Goal: Information Seeking & Learning: Compare options

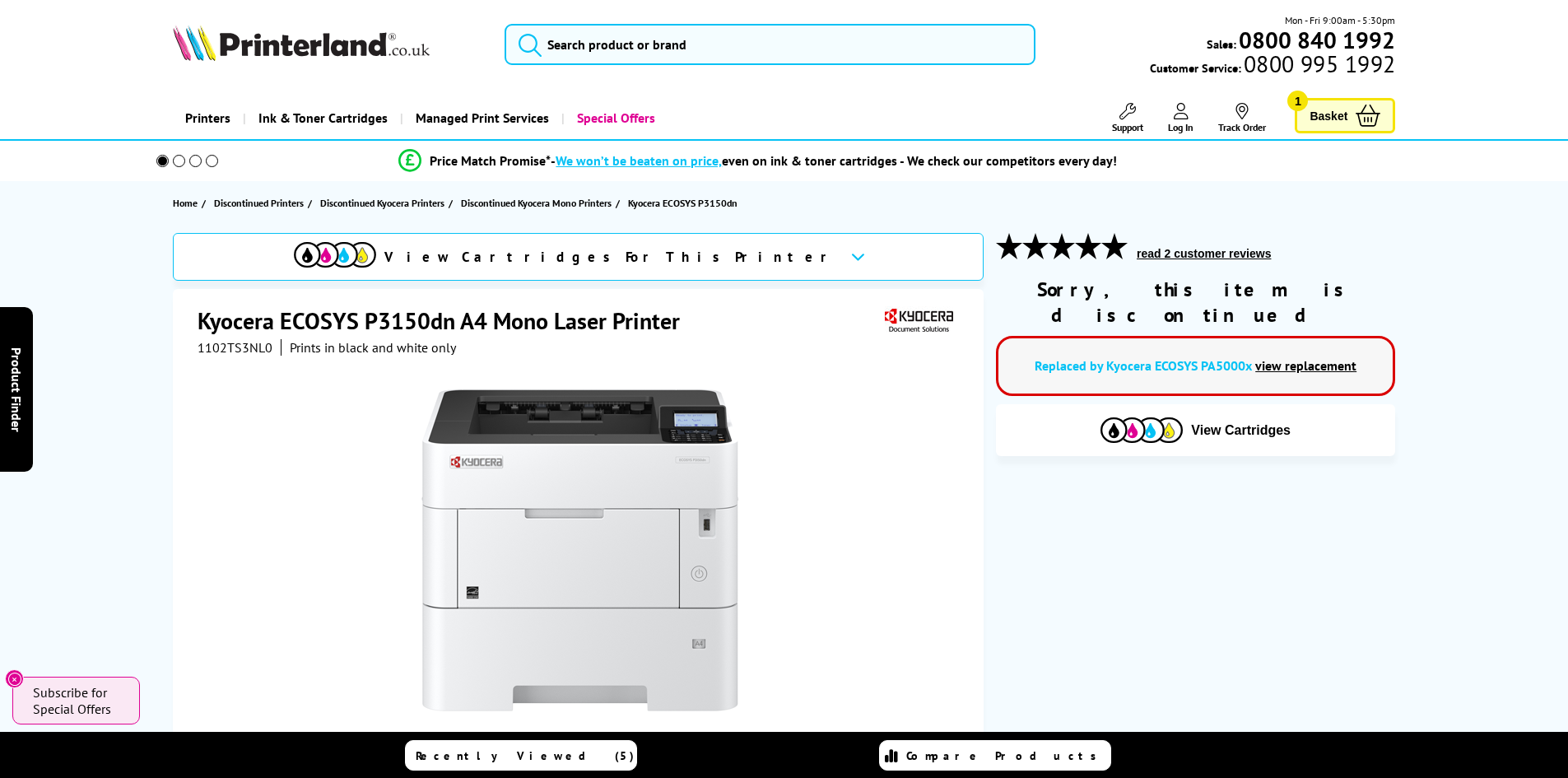
click at [1299, 357] on link "view replacement" at bounding box center [1306, 365] width 101 height 17
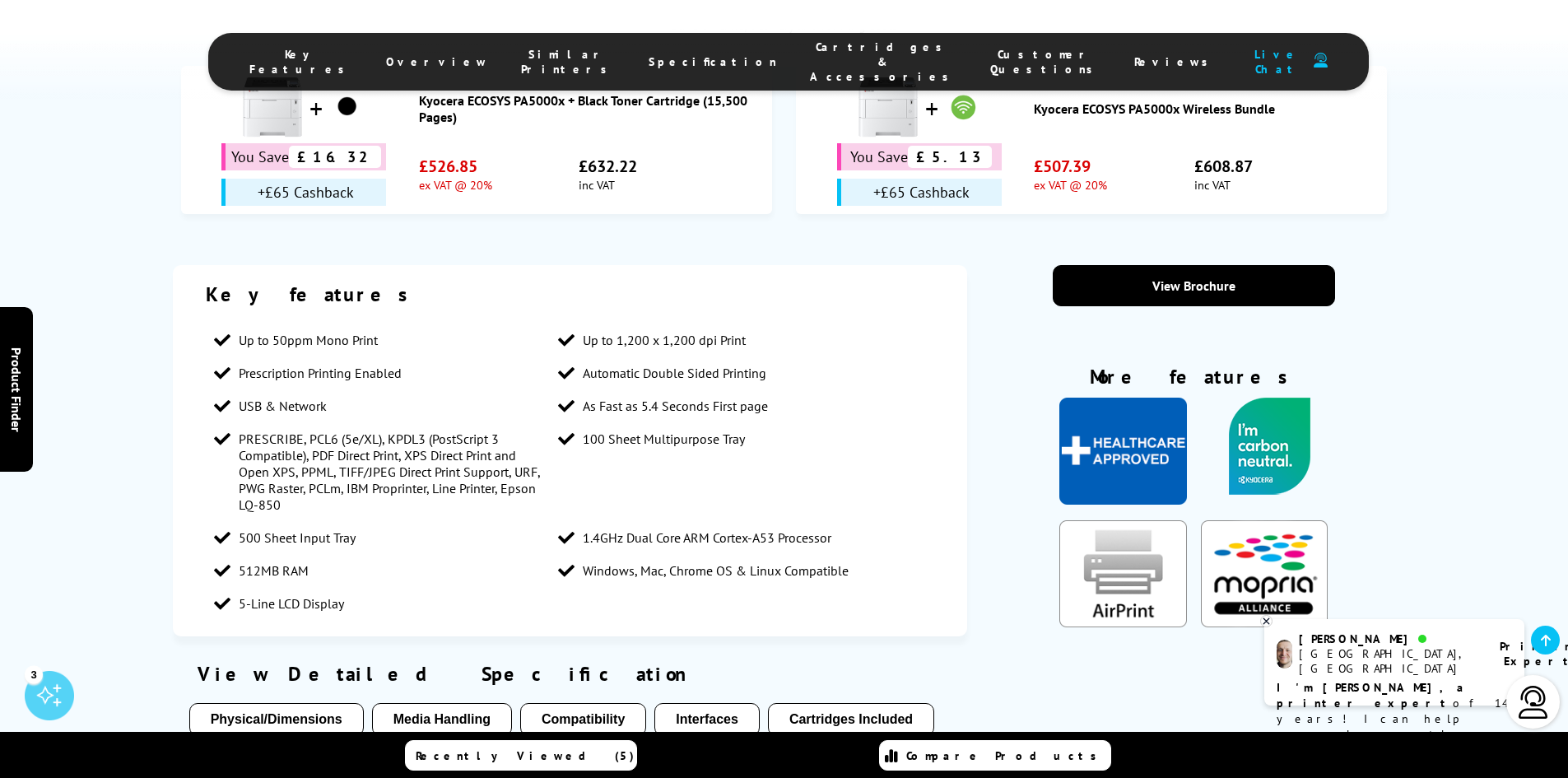
scroll to position [1564, 0]
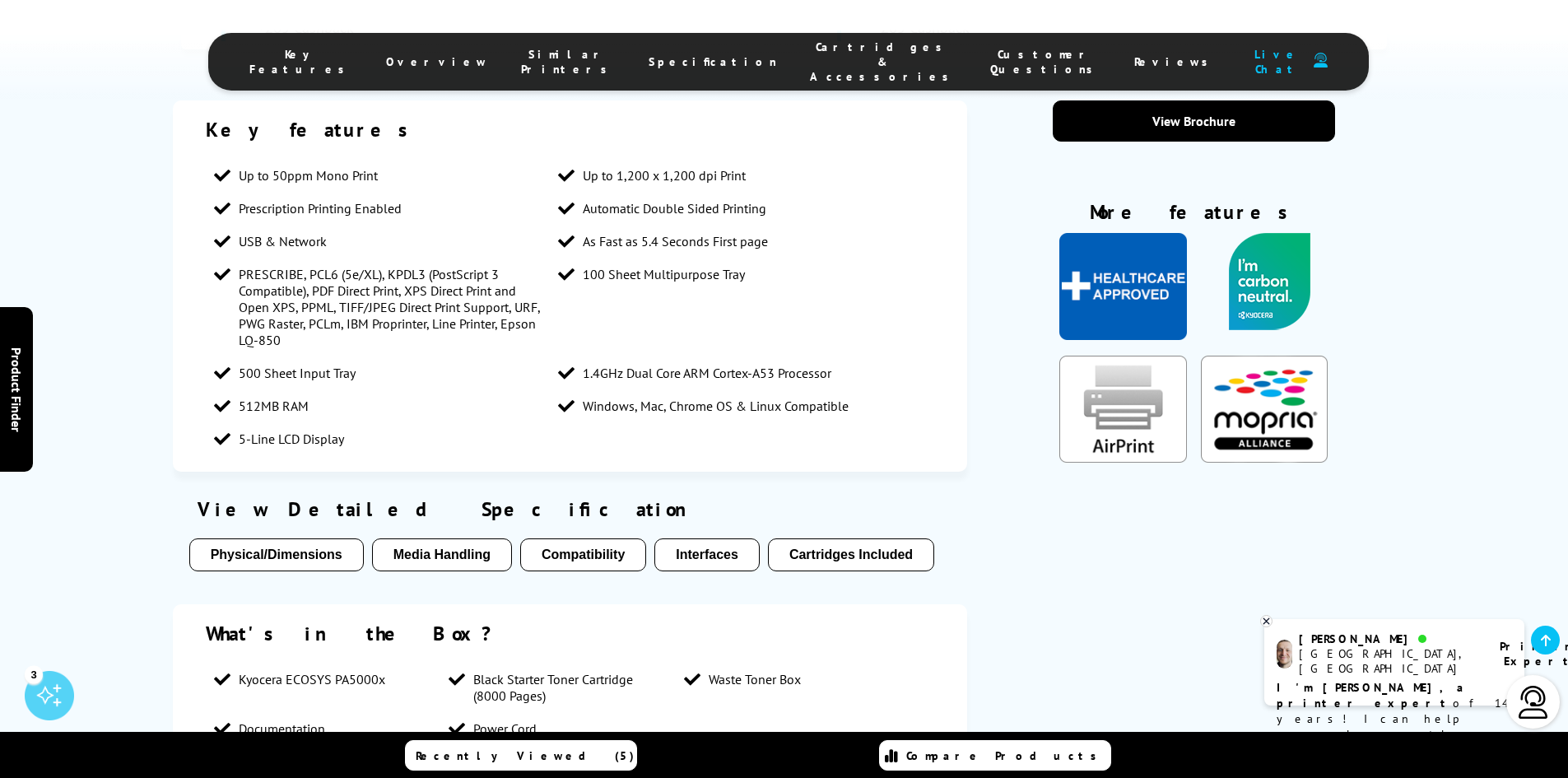
click at [824, 538] on button "Cartridges Included" at bounding box center [851, 555] width 166 height 33
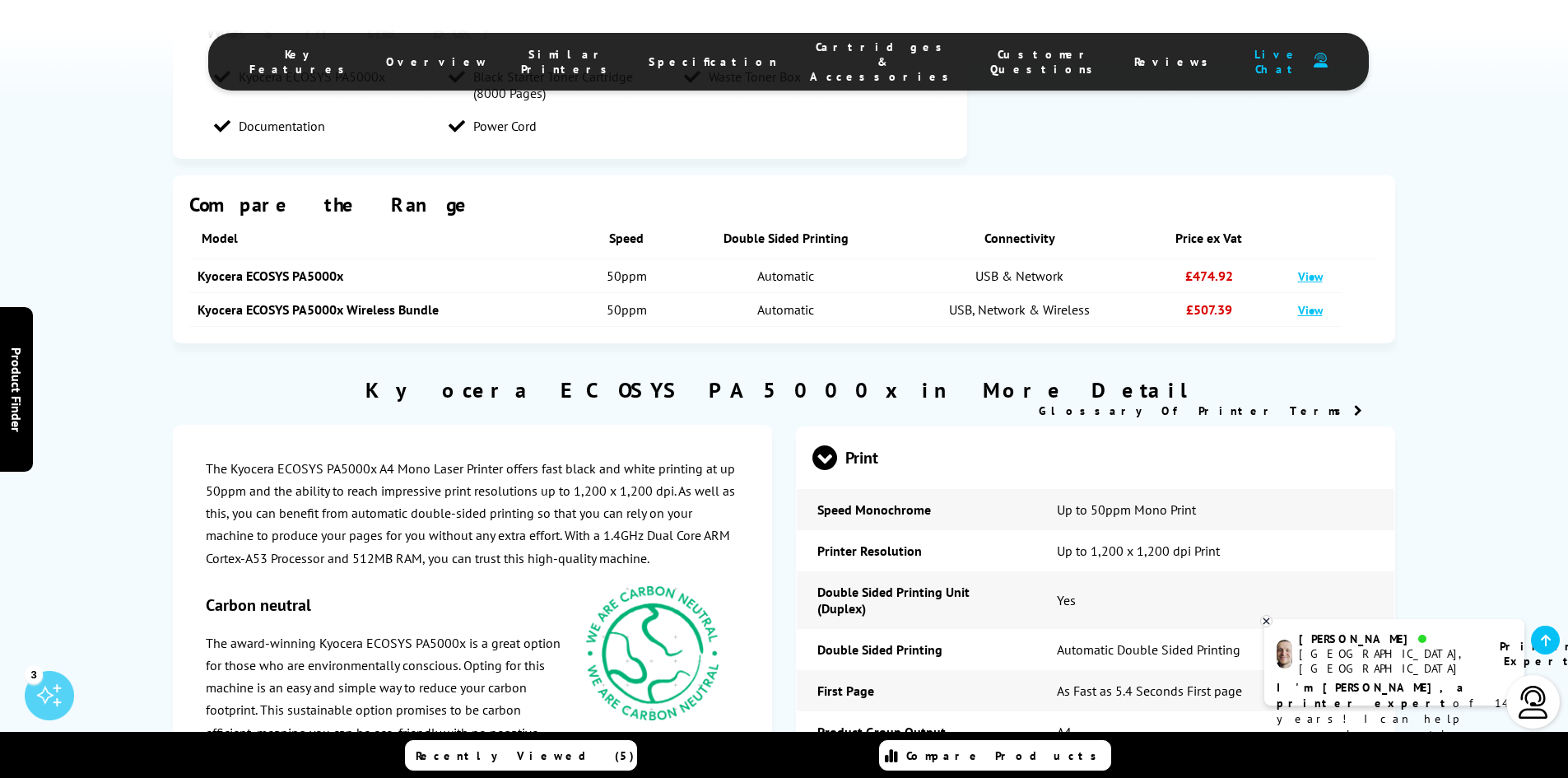
scroll to position [2250, 0]
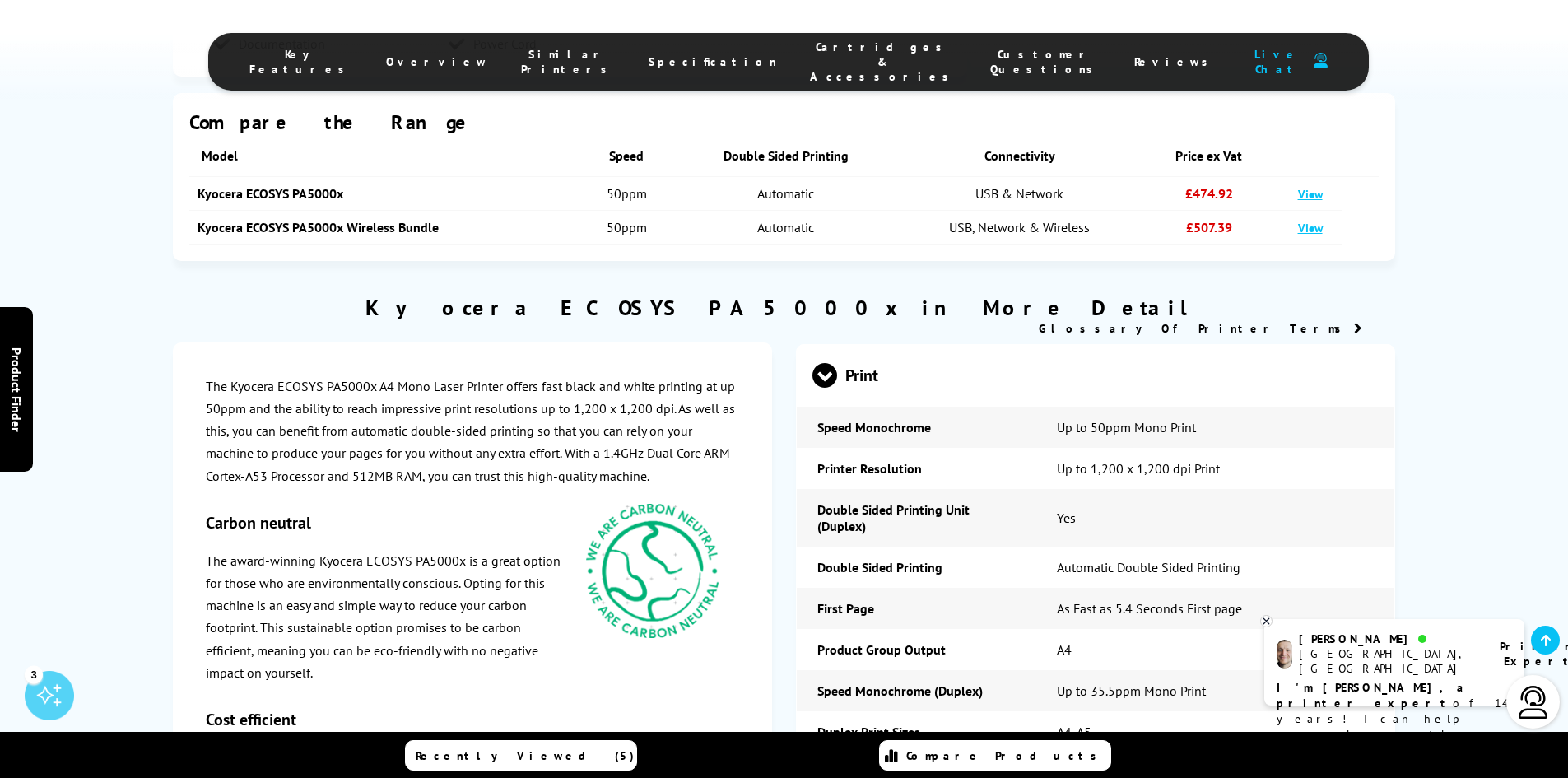
click at [1265, 621] on icon at bounding box center [1266, 621] width 11 height 12
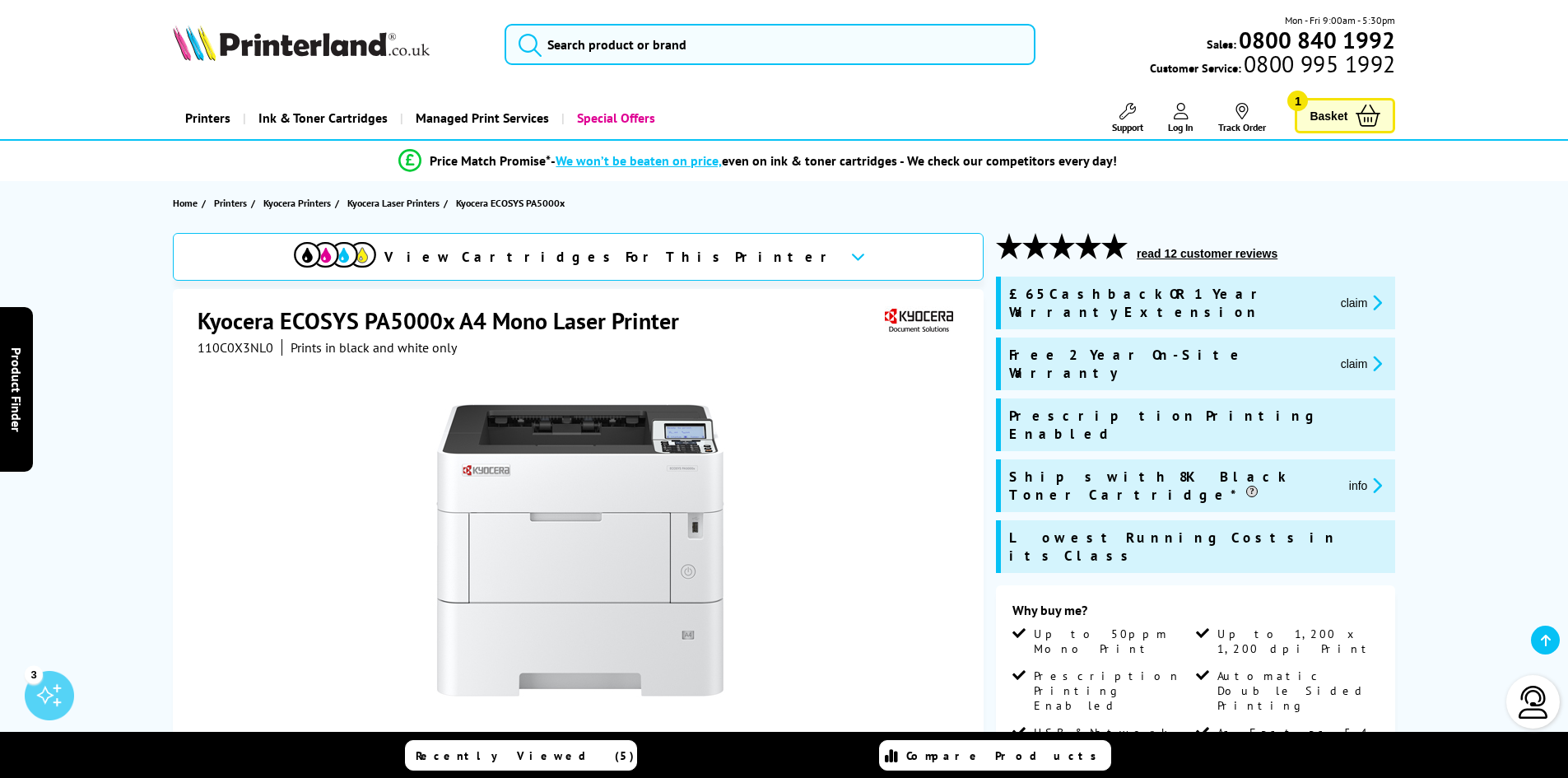
scroll to position [165, 0]
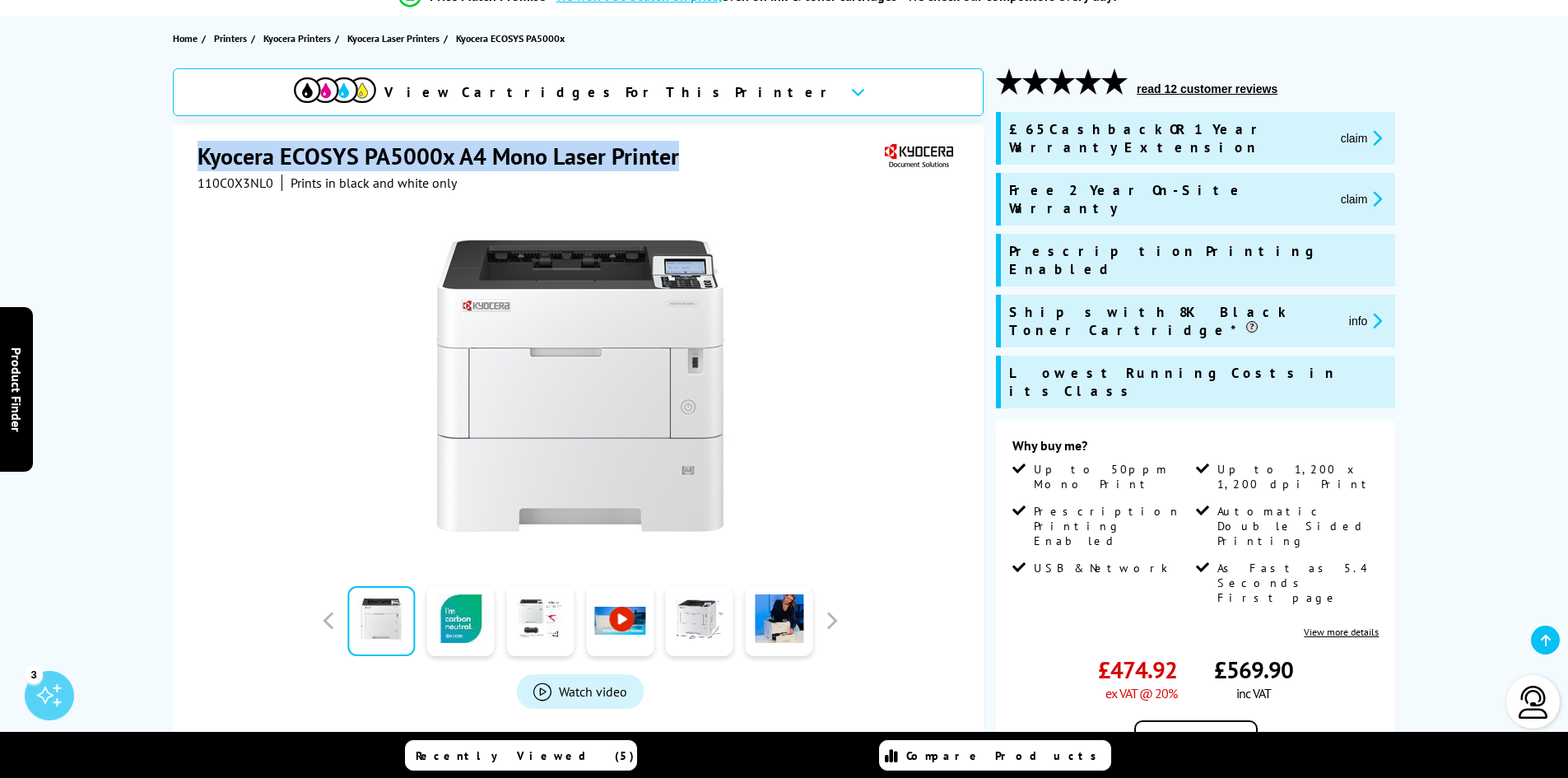
drag, startPoint x: 191, startPoint y: 155, endPoint x: 691, endPoint y: 161, distance: 500.0
click at [691, 161] on div "Kyocera ECOSYS PA5000x A4 Mono Laser Printer 110C0X3NL0 Prints in black and whi…" at bounding box center [578, 479] width 811 height 709
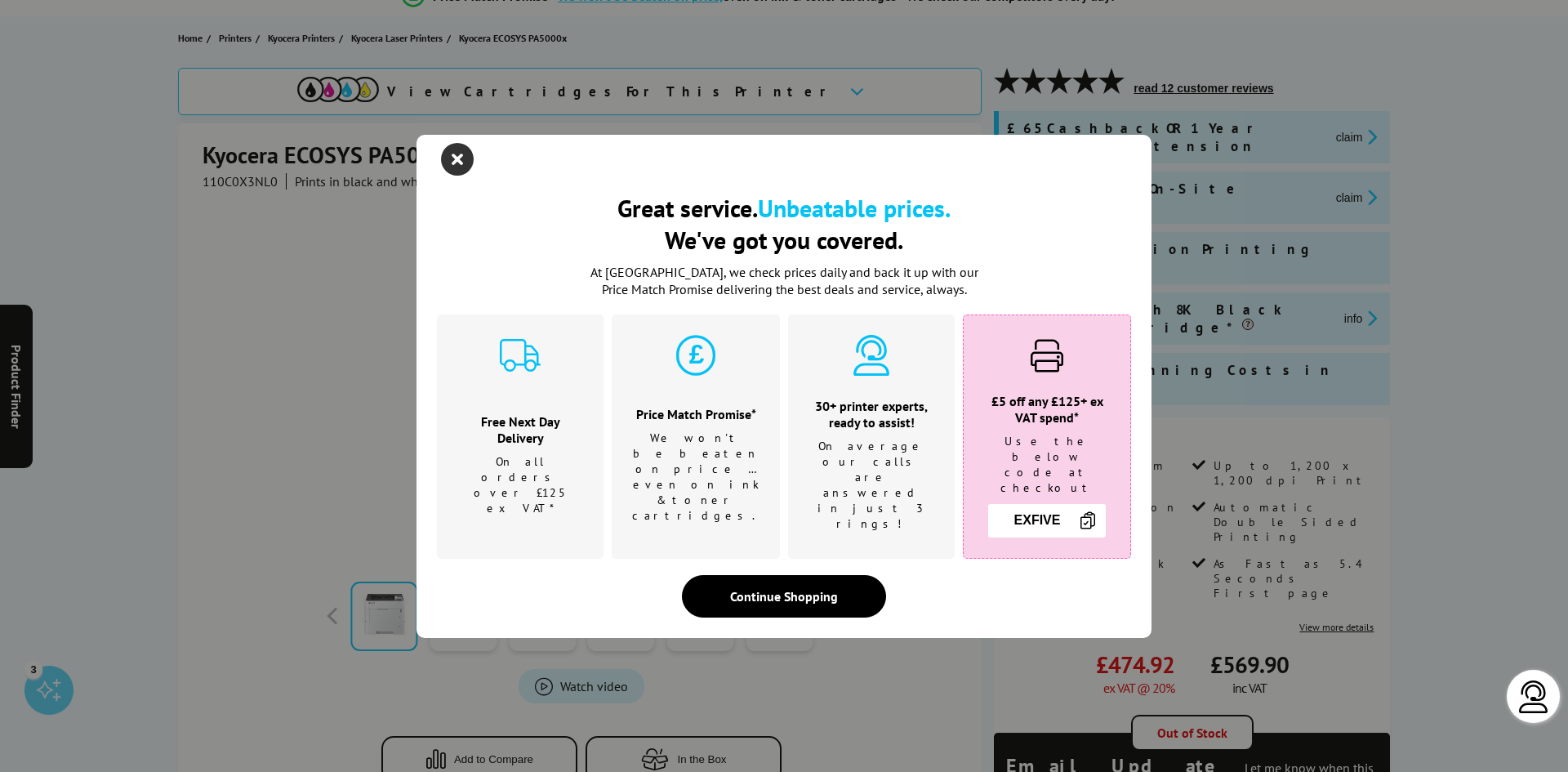
drag, startPoint x: 654, startPoint y: 158, endPoint x: 468, endPoint y: 173, distance: 186.6
click at [468, 173] on icon "close modal" at bounding box center [458, 159] width 33 height 33
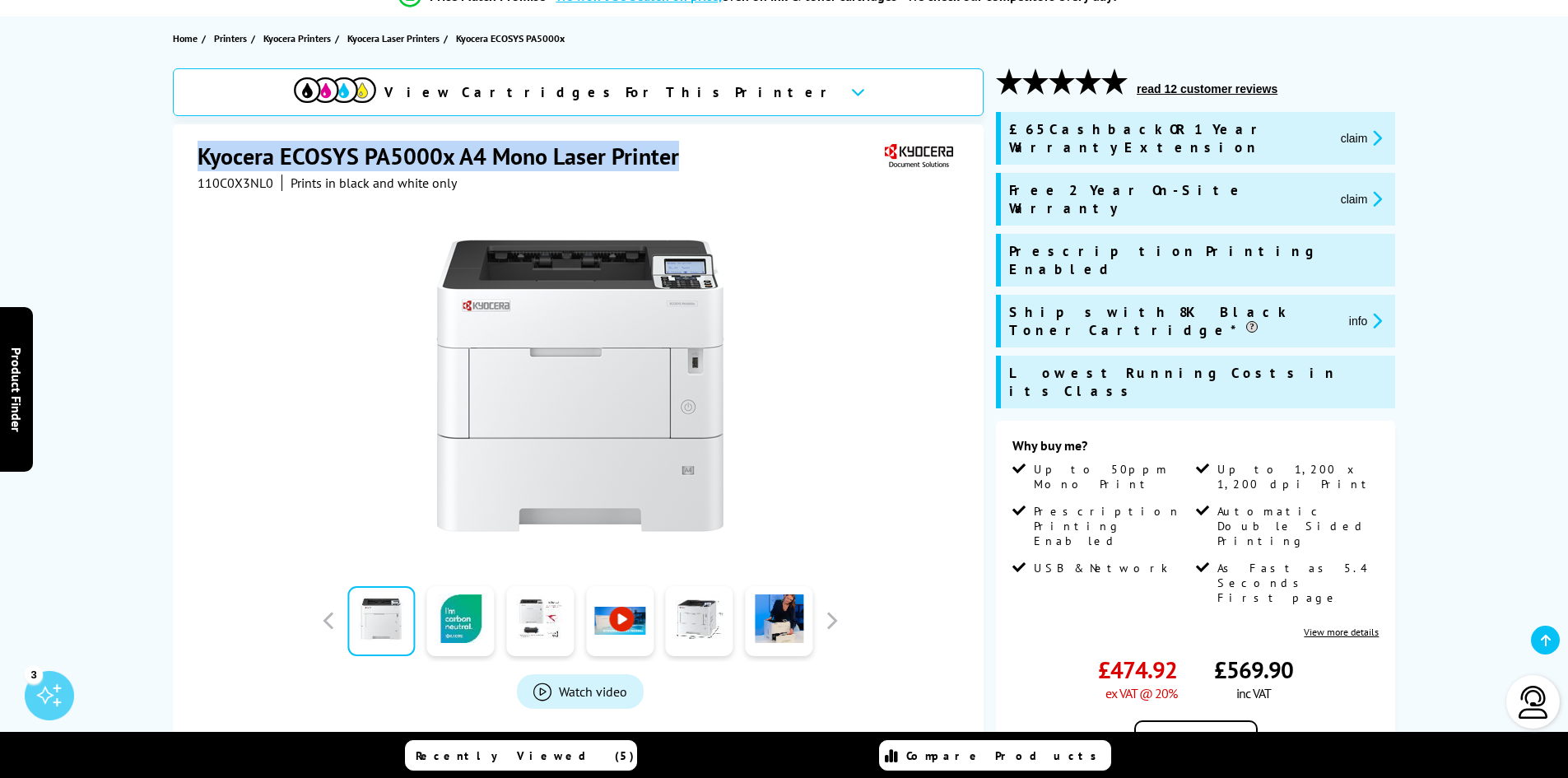
drag, startPoint x: 684, startPoint y: 156, endPoint x: 203, endPoint y: 149, distance: 481.1
click at [203, 149] on h1 "Kyocera ECOSYS PA5000x A4 Mono Laser Printer" at bounding box center [446, 155] width 498 height 31
copy h1 "Kyocera ECOSYS PA5000x A4 Mono Laser Printer"
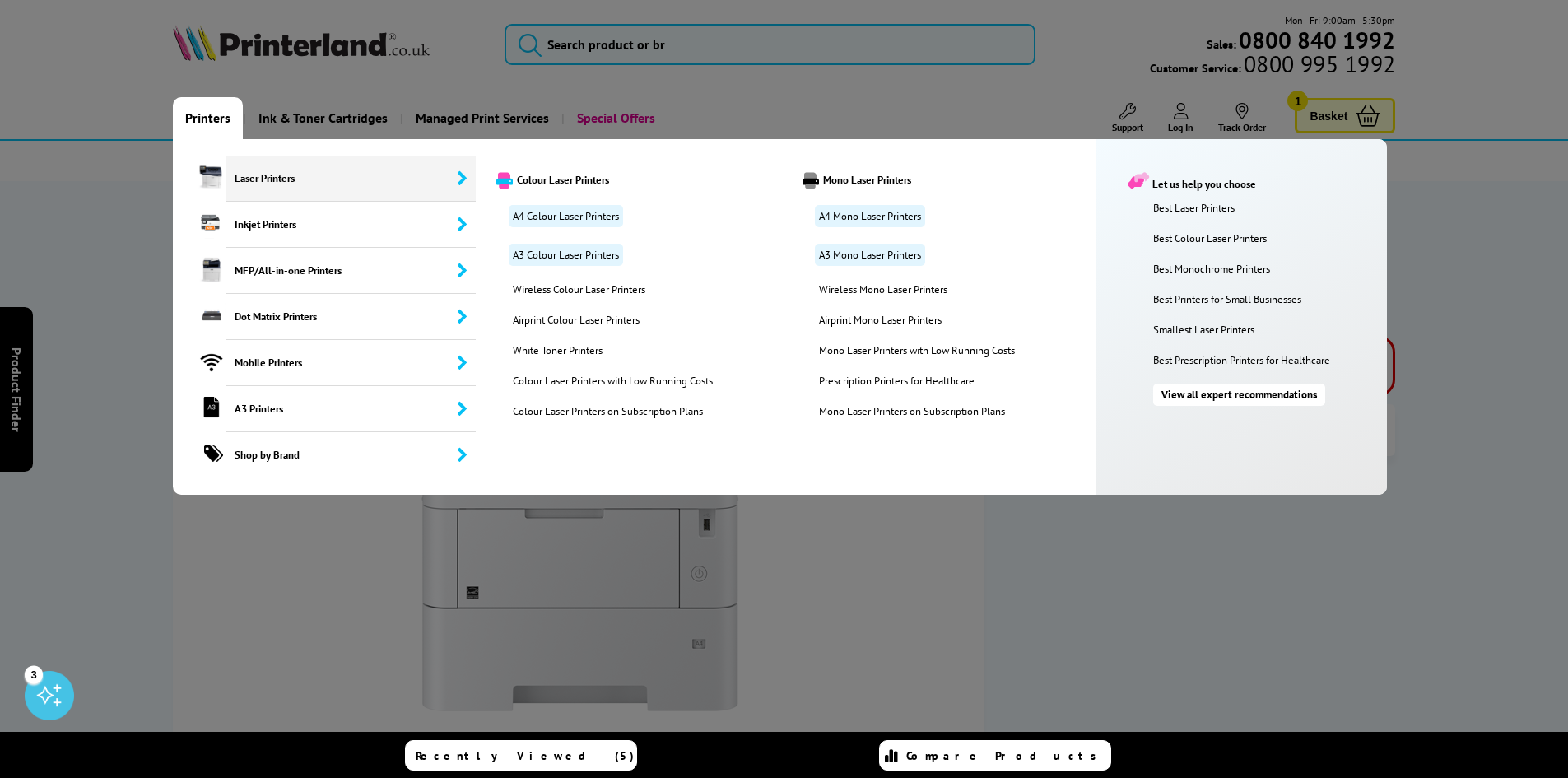
click at [870, 222] on link "A4 Mono Laser Printers" at bounding box center [870, 216] width 110 height 22
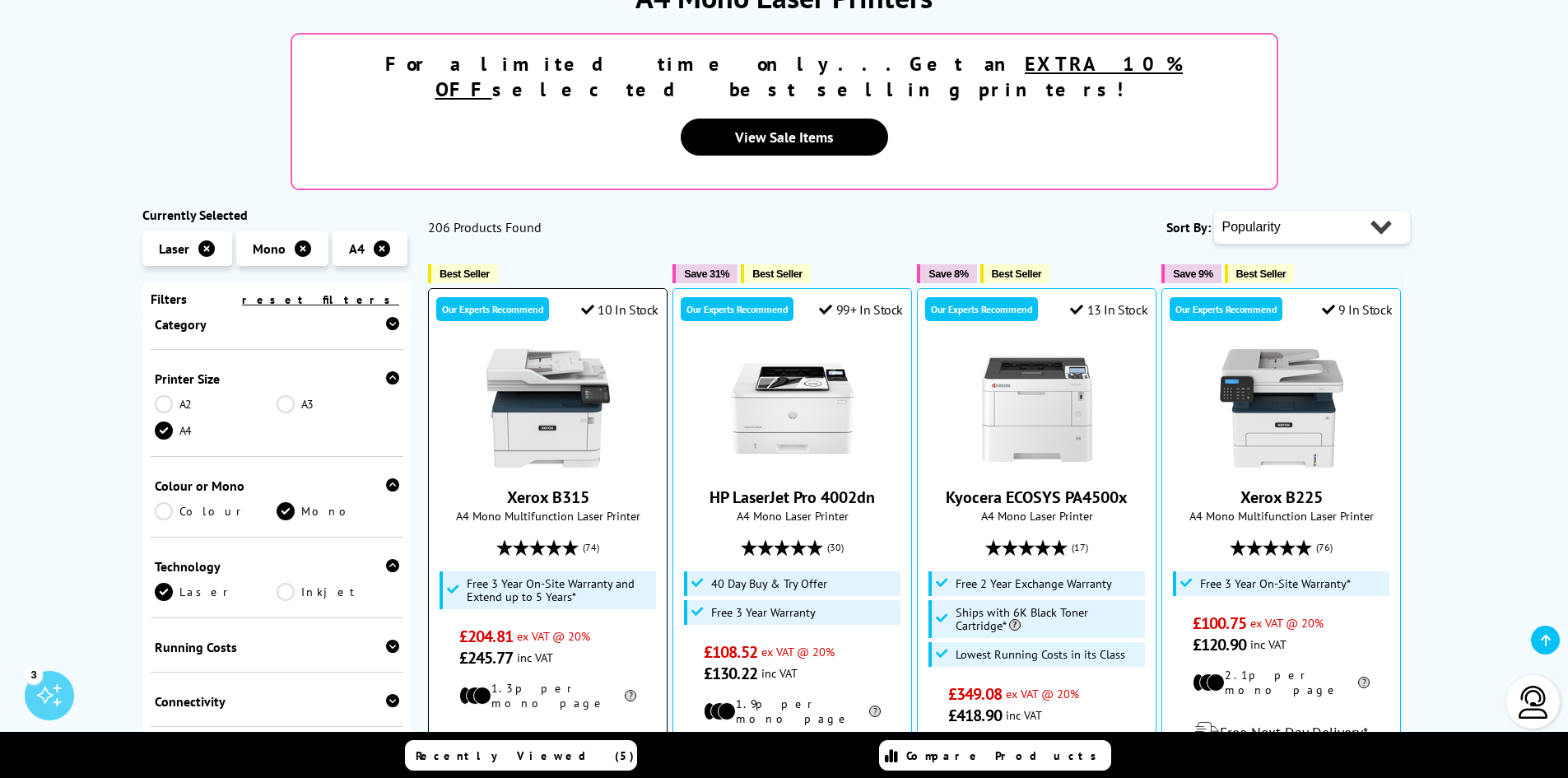
scroll to position [412, 0]
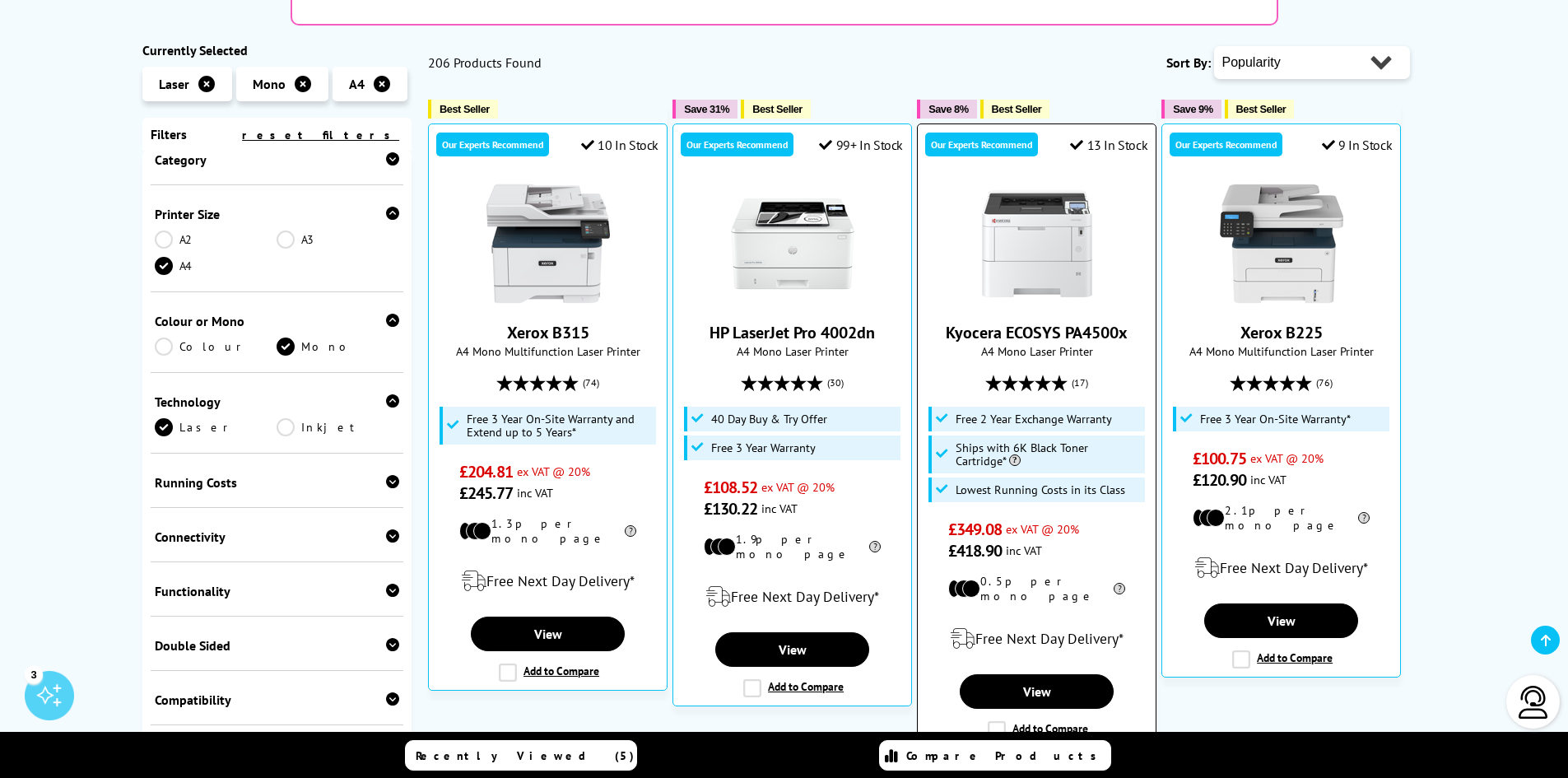
click at [1070, 224] on img at bounding box center [1037, 243] width 123 height 123
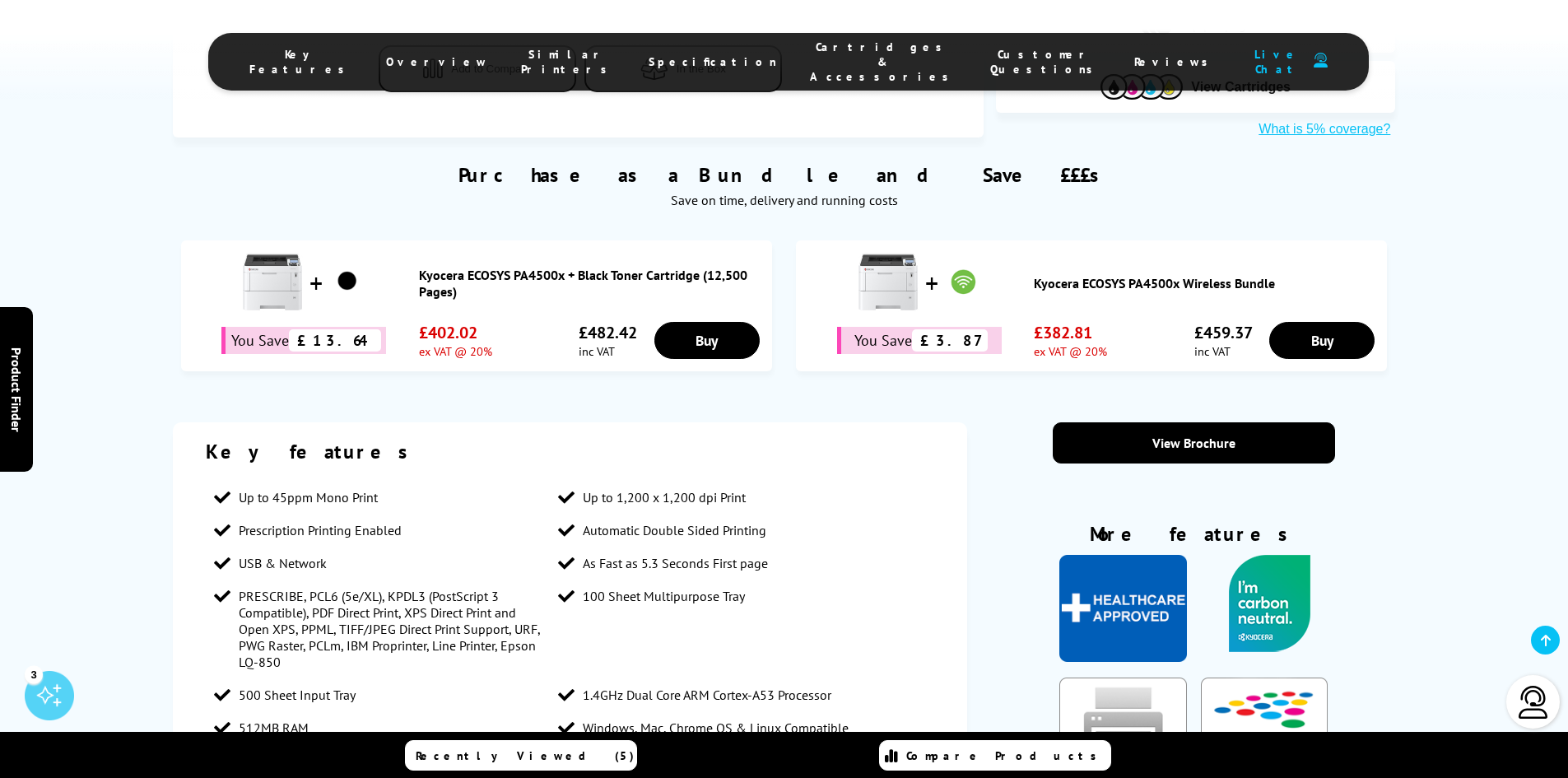
scroll to position [1153, 0]
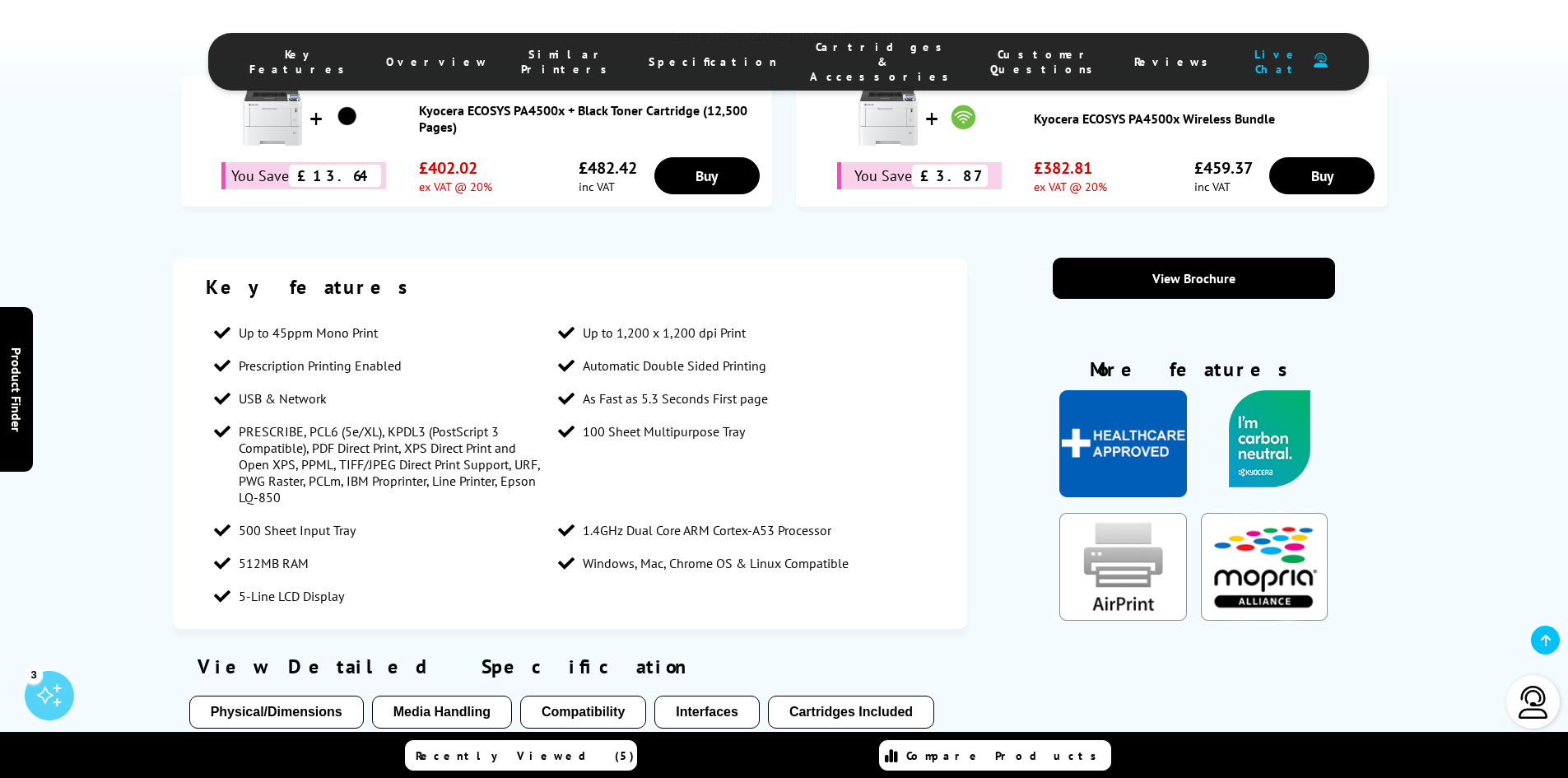
click at [821, 45] on li "Cartridges & Accessories" at bounding box center [884, 62] width 180 height 45
click at [810, 60] on span "Cartridges & Accessories" at bounding box center [884, 62] width 147 height 45
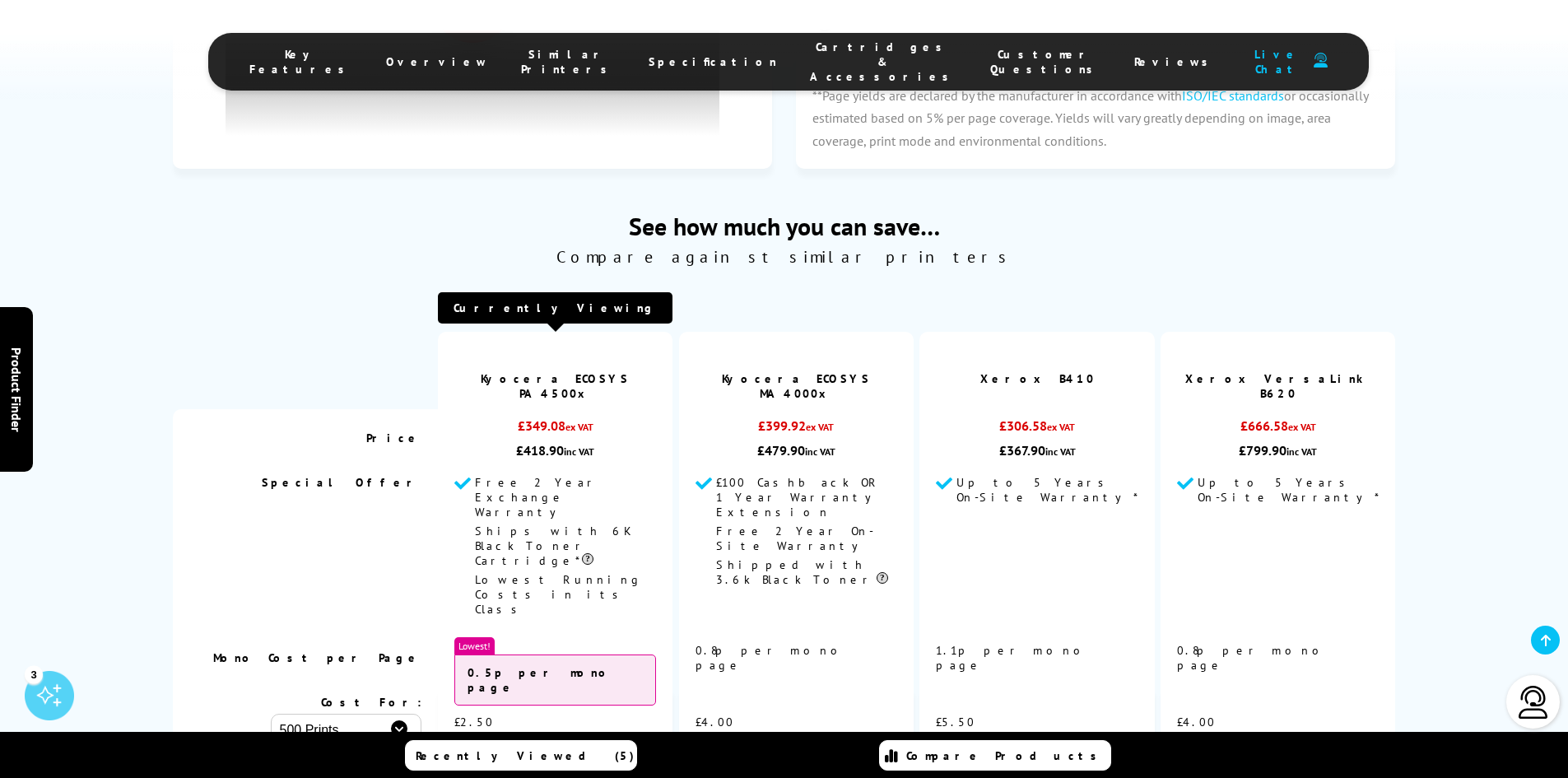
scroll to position [4255, 0]
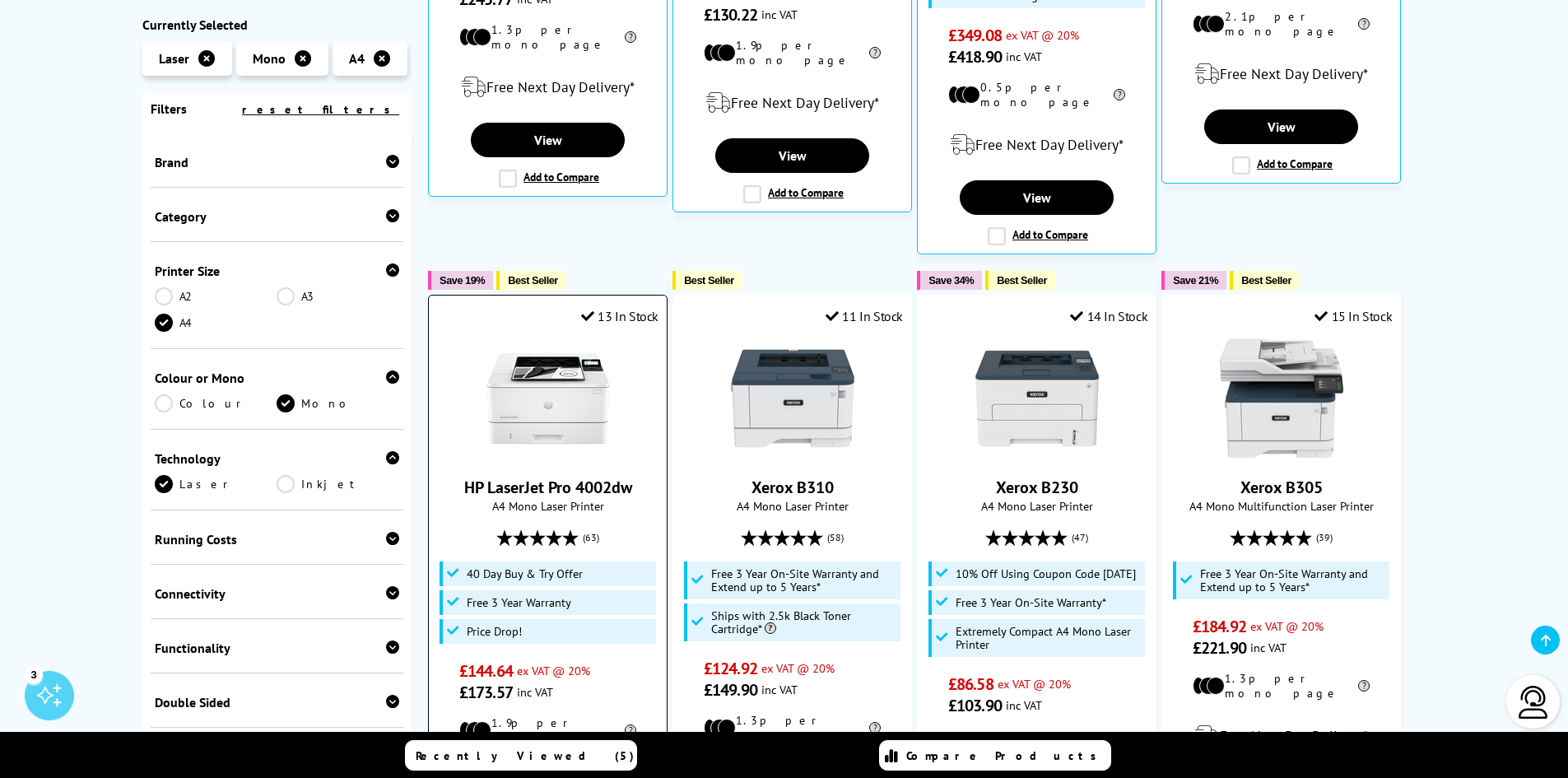
scroll to position [1071, 0]
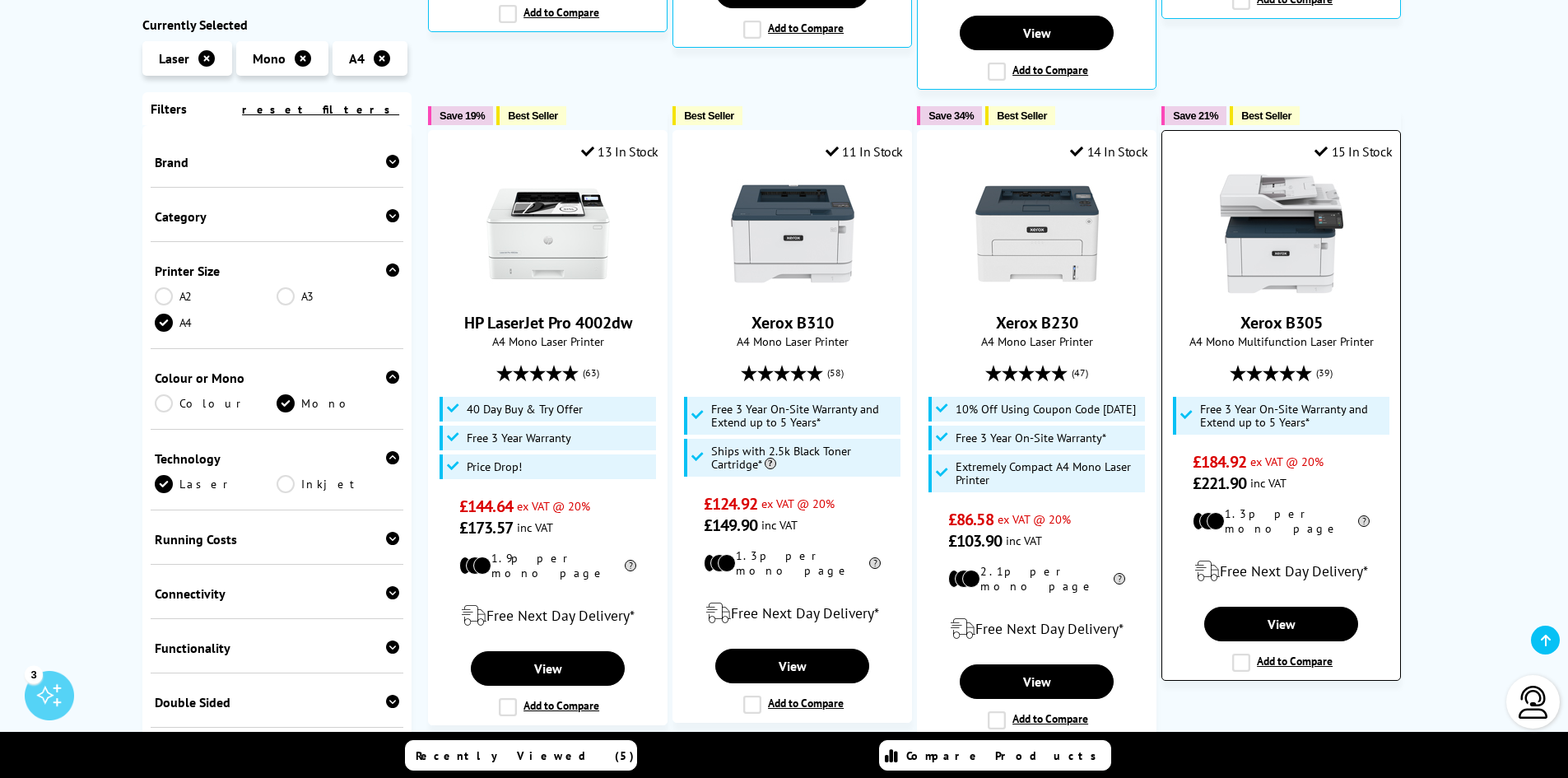
click at [1273, 182] on img at bounding box center [1281, 233] width 123 height 123
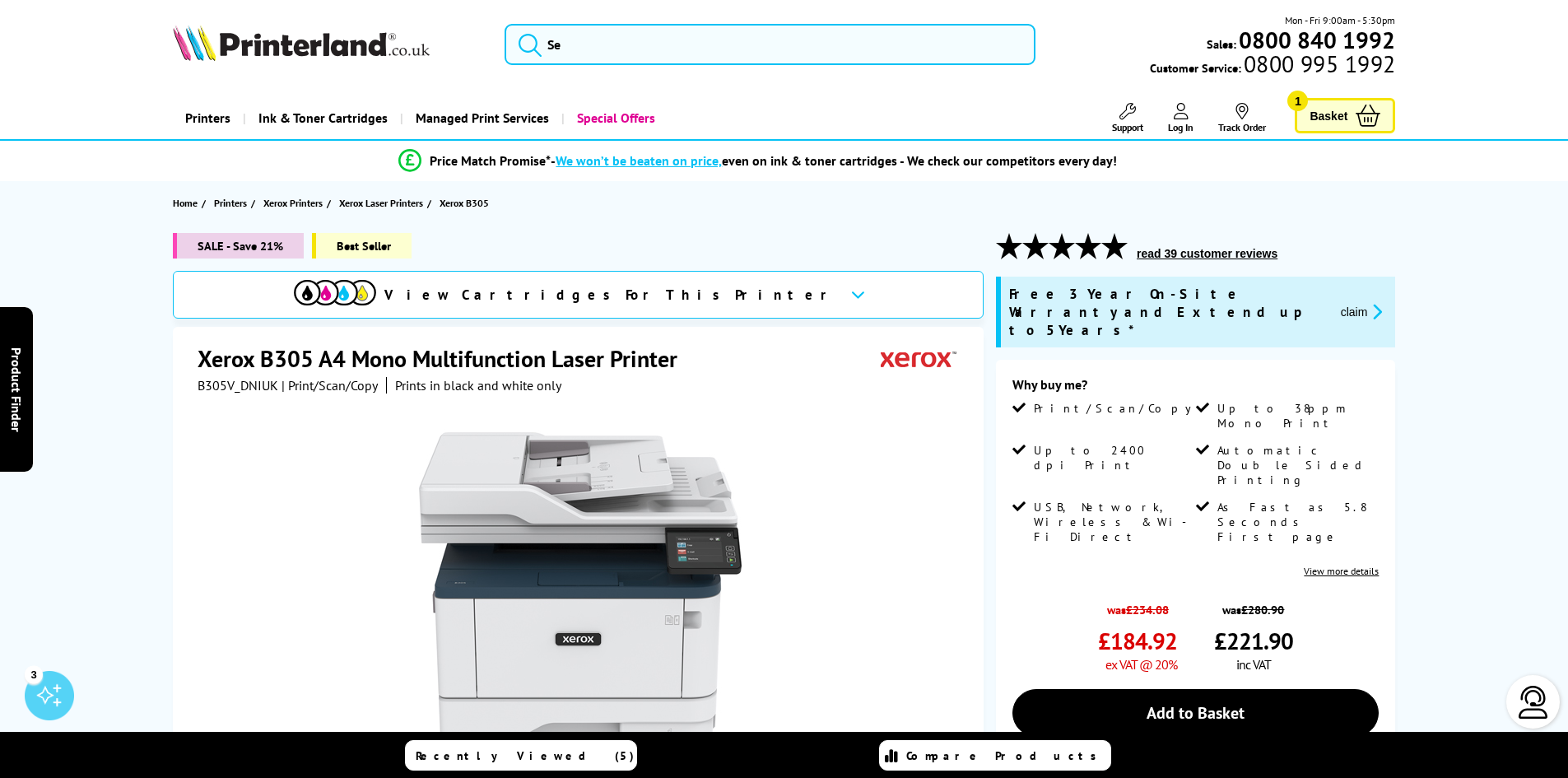
click at [1325, 565] on link "View more details" at bounding box center [1342, 570] width 75 height 12
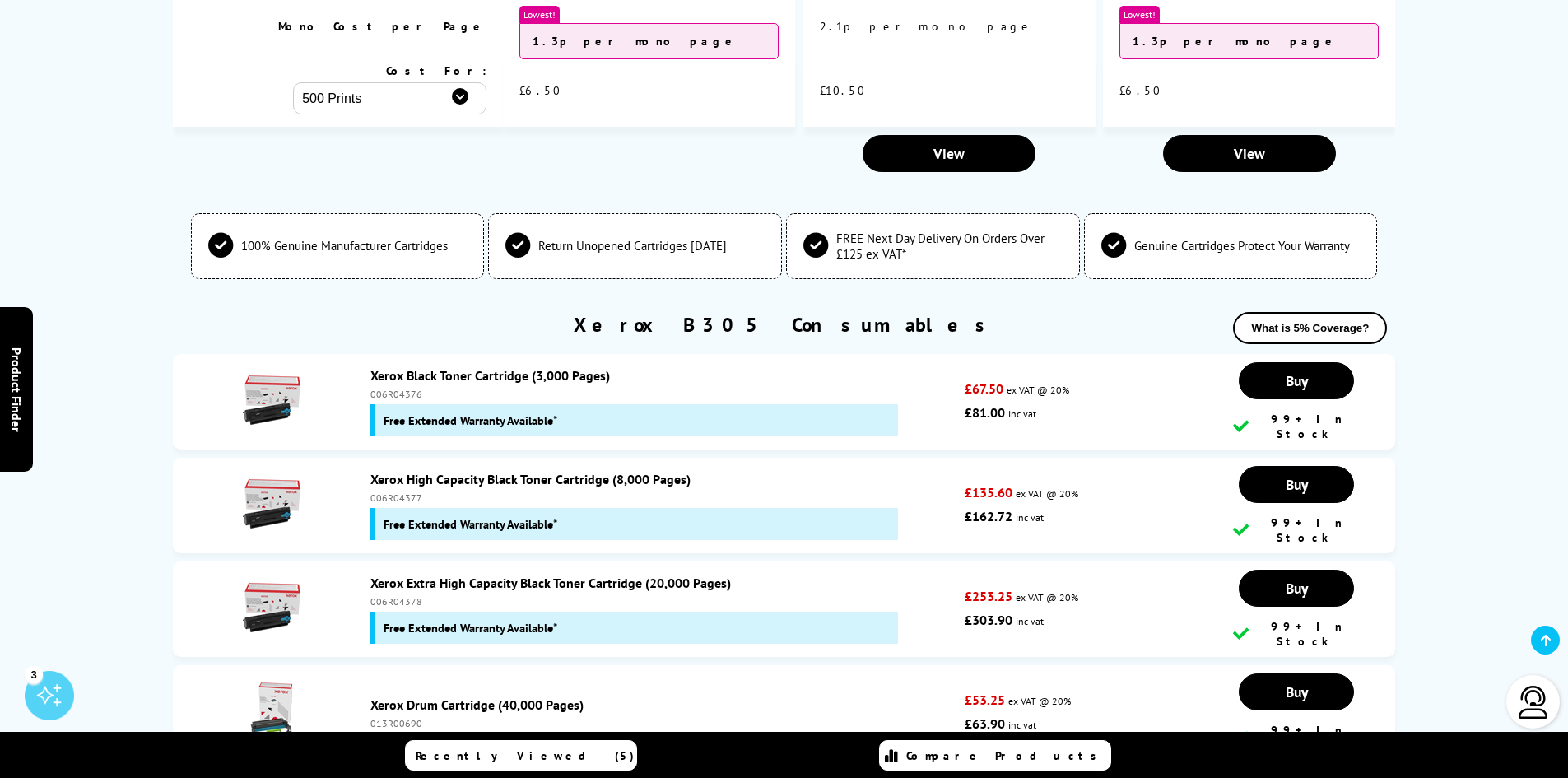
scroll to position [5506, 0]
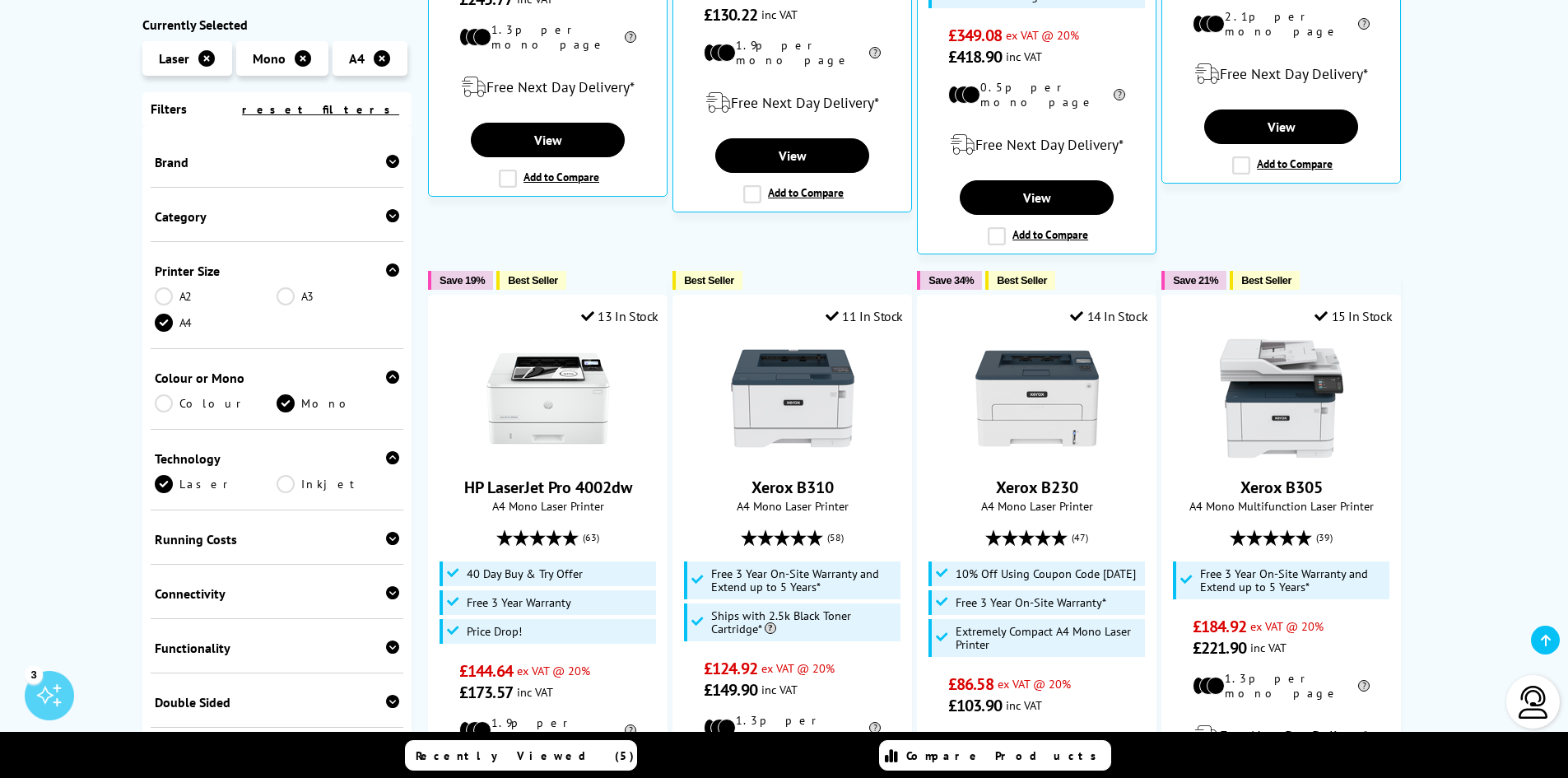
scroll to position [1071, 0]
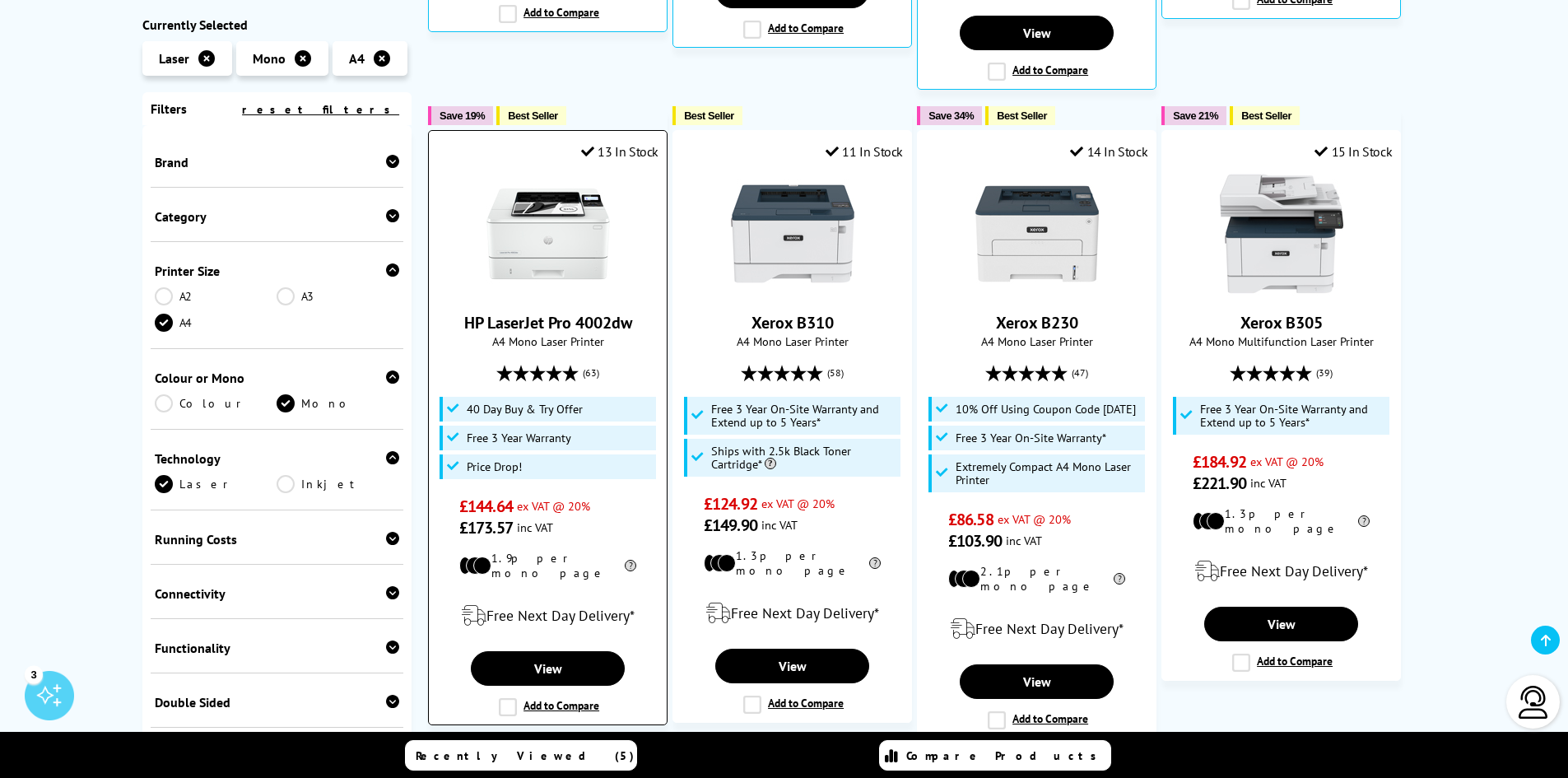
click at [510, 188] on img at bounding box center [548, 233] width 123 height 123
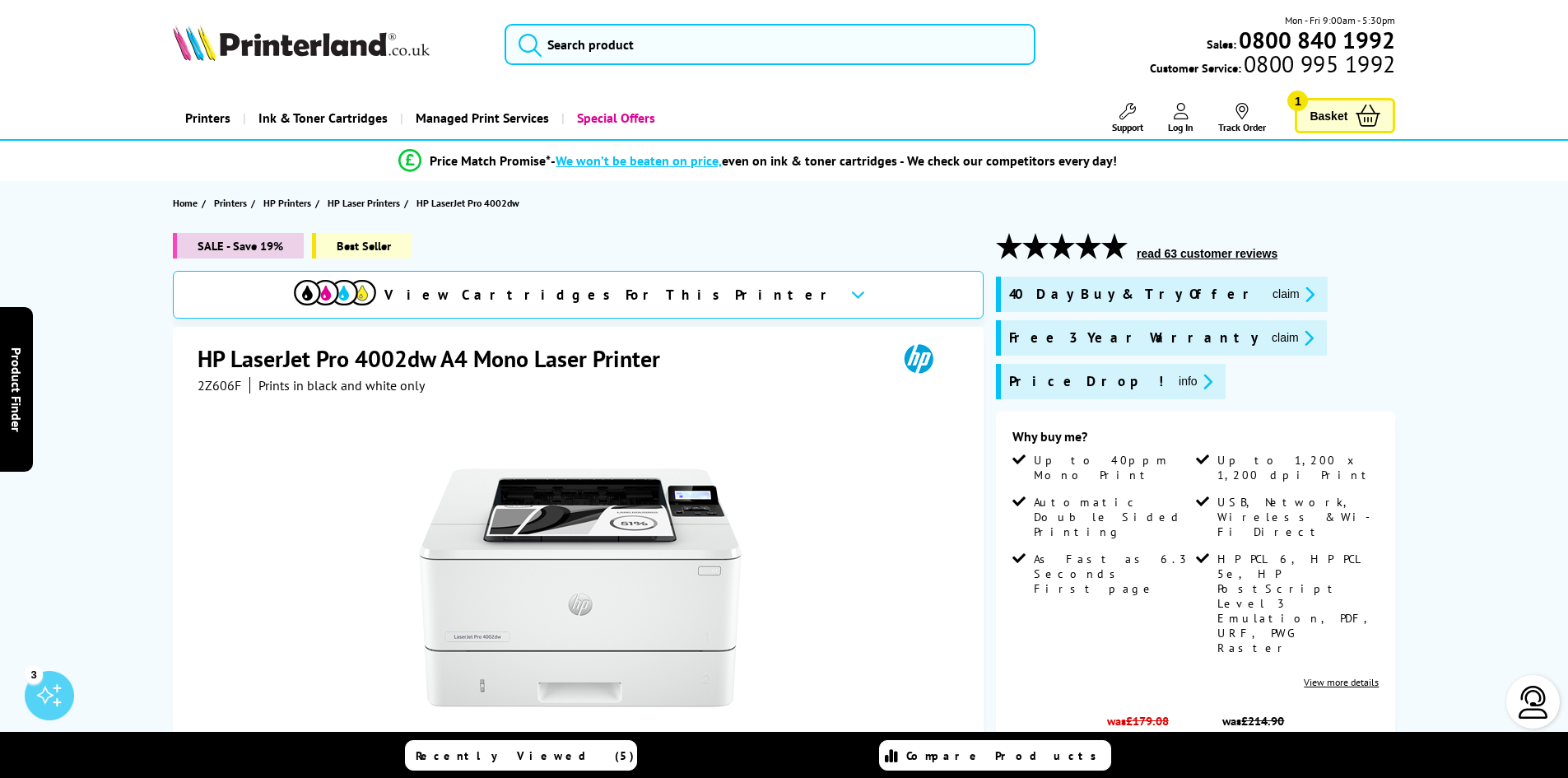
click at [1372, 676] on link "View more details" at bounding box center [1342, 682] width 75 height 12
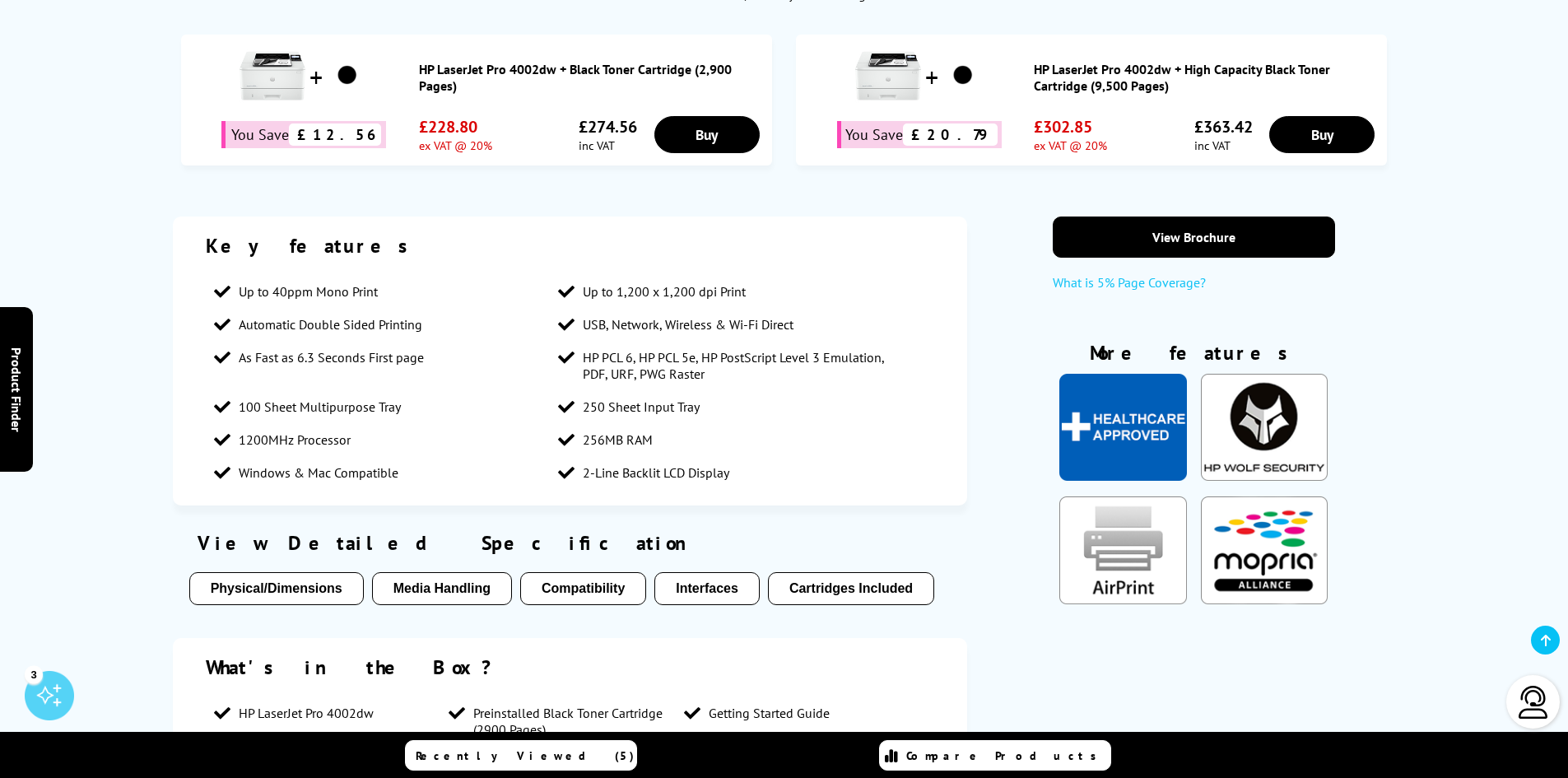
scroll to position [1366, 0]
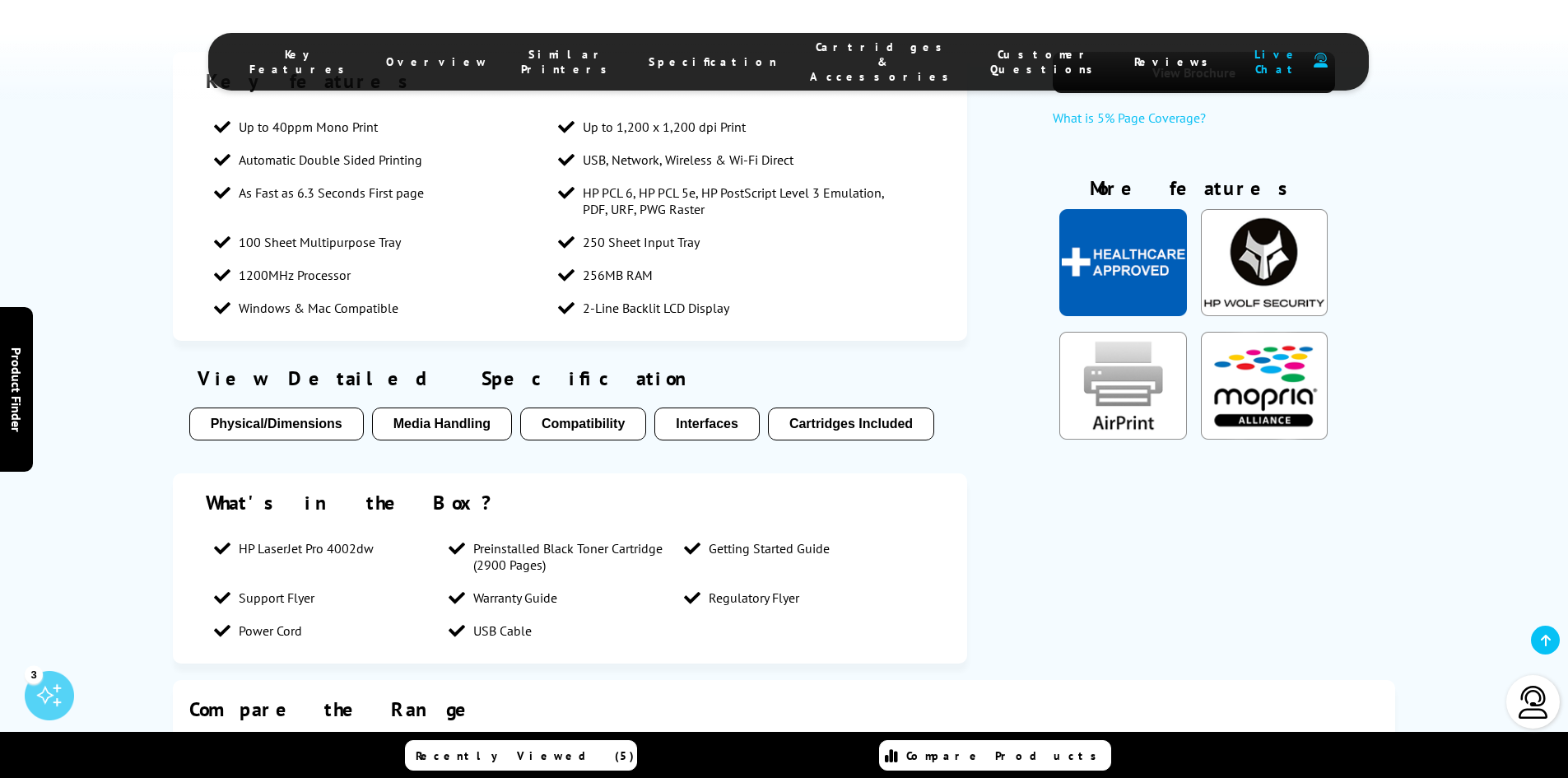
click at [816, 56] on span "Cartridges & Accessories" at bounding box center [884, 62] width 147 height 45
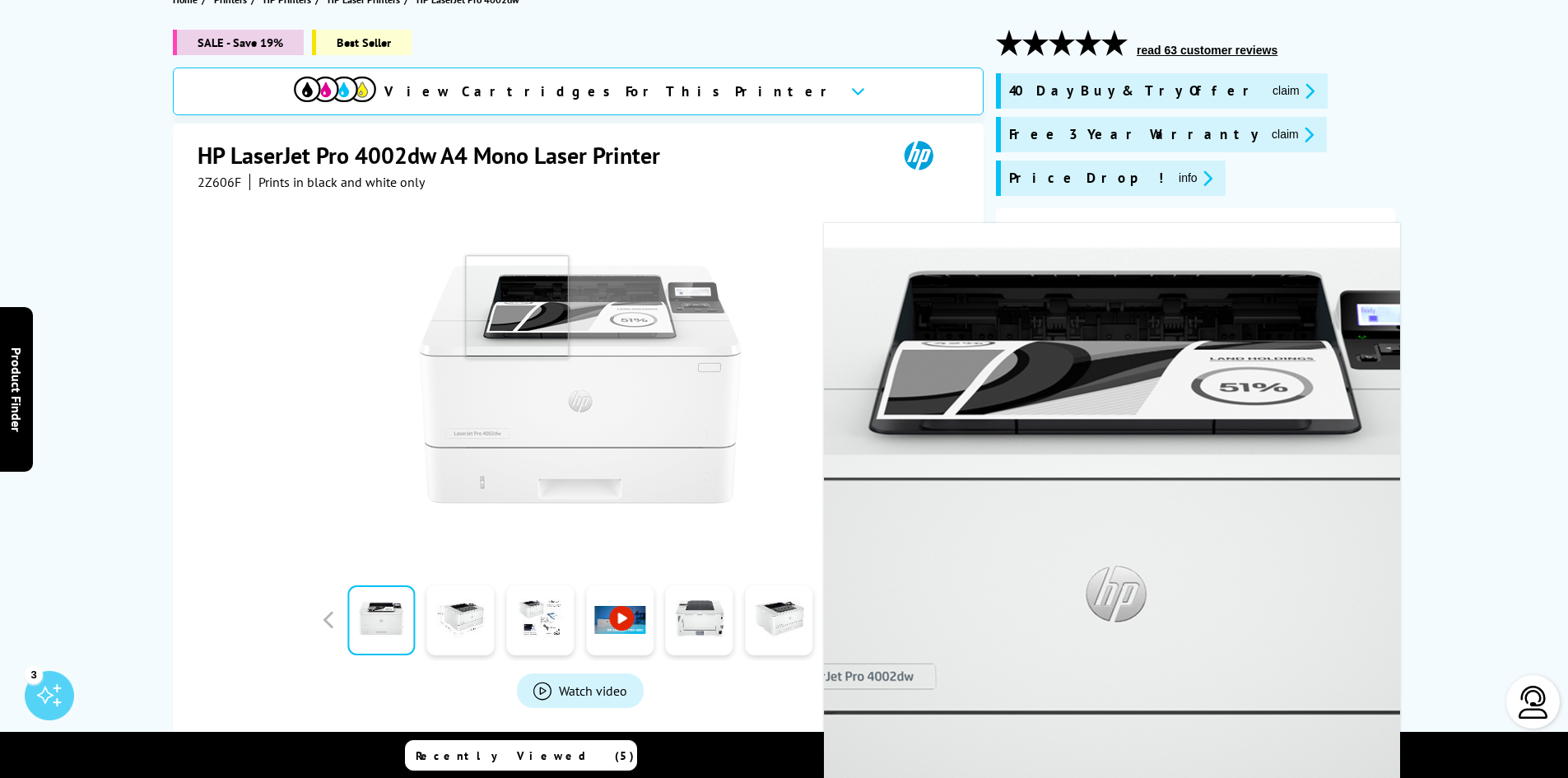
scroll to position [0, 0]
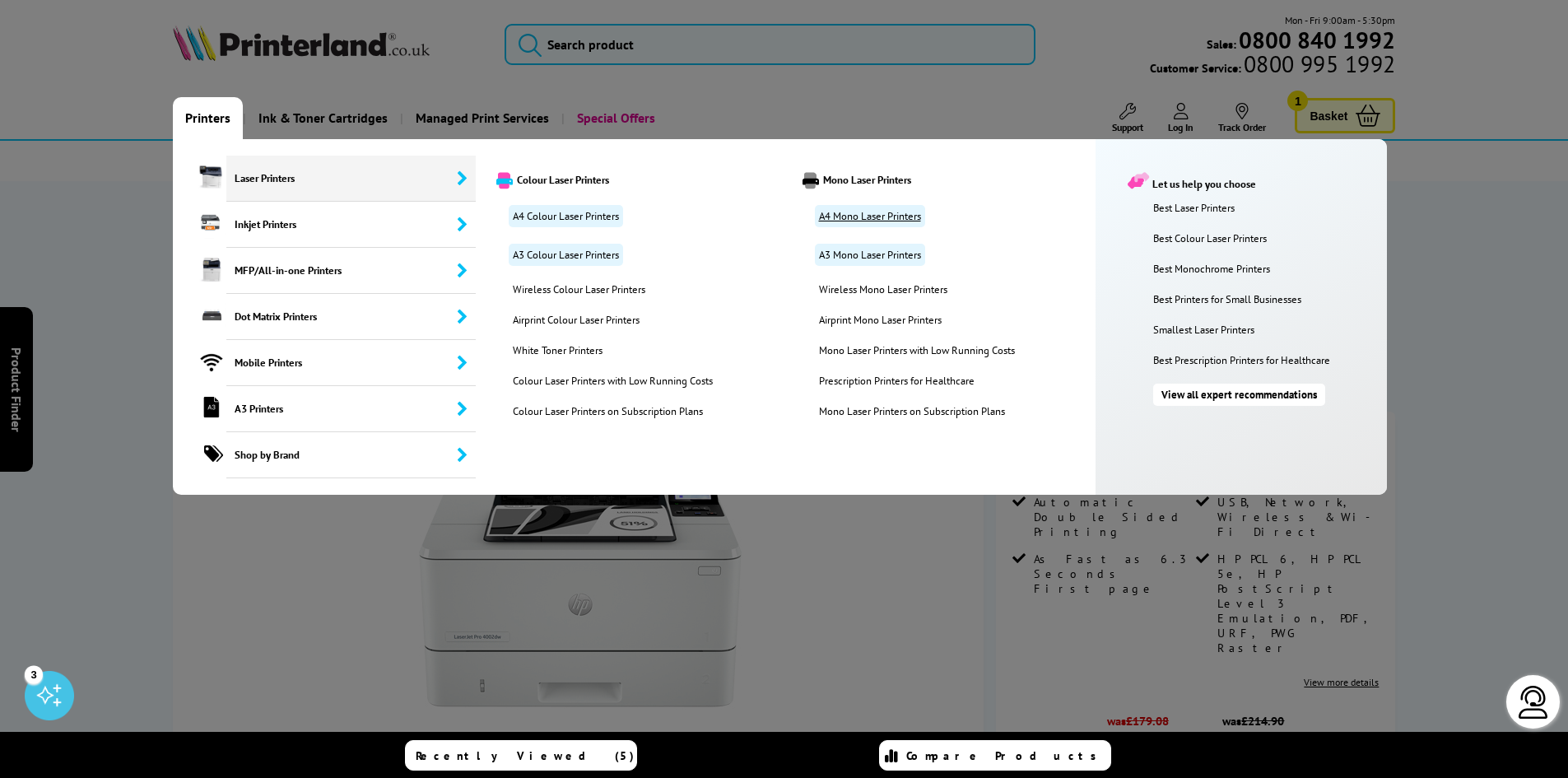
click at [848, 210] on link "A4 Mono Laser Printers" at bounding box center [870, 216] width 110 height 22
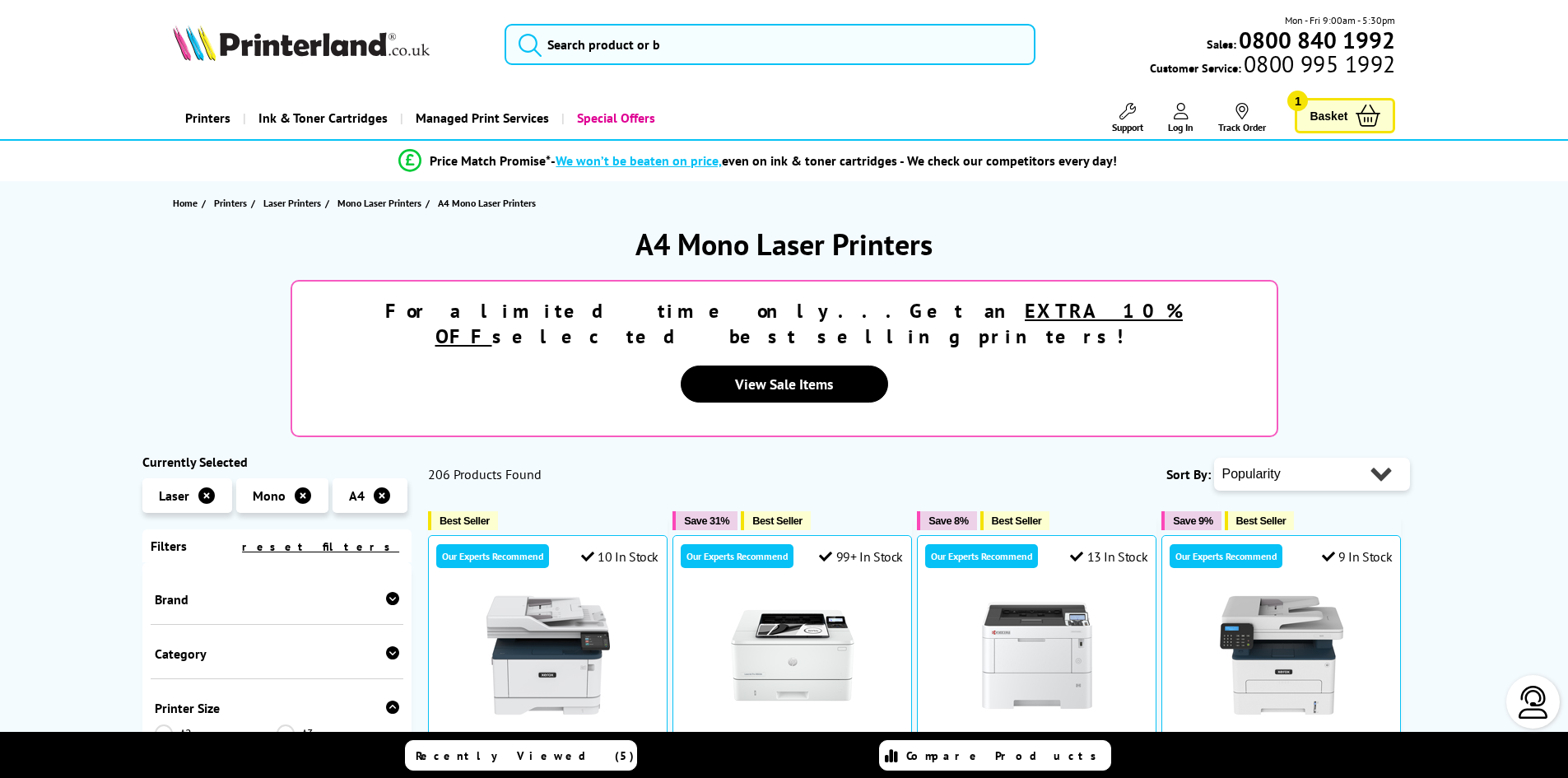
scroll to position [247, 0]
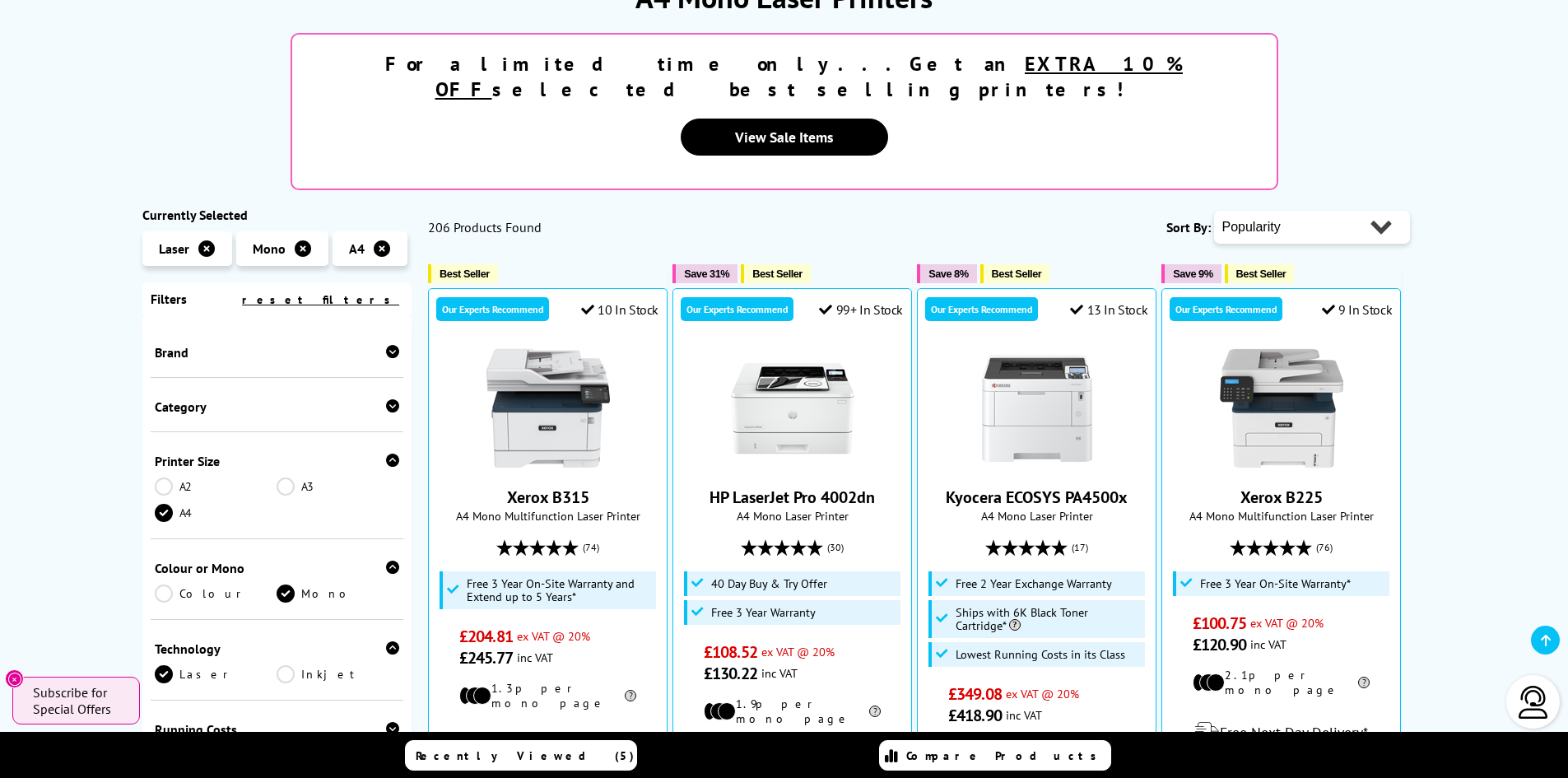
click at [1302, 211] on select "Popularity Rating Price - Low to High Price - High to Low Running Costs - Low t…" at bounding box center [1312, 227] width 196 height 33
select select "Price Ascending"
click at [1214, 211] on select "Popularity Rating Price - Low to High Price - High to Low Running Costs - Low t…" at bounding box center [1312, 227] width 196 height 33
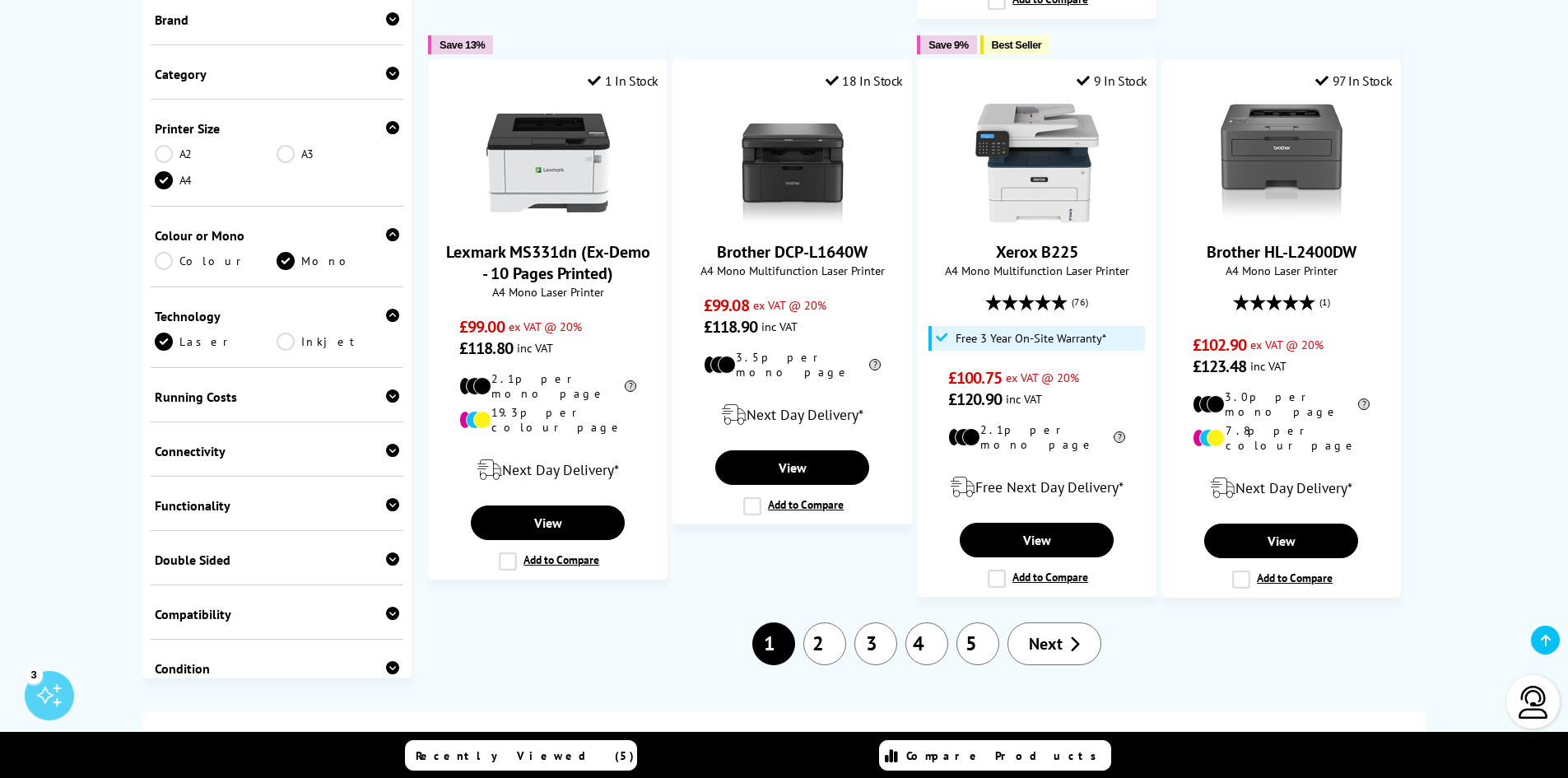
scroll to position [1894, 0]
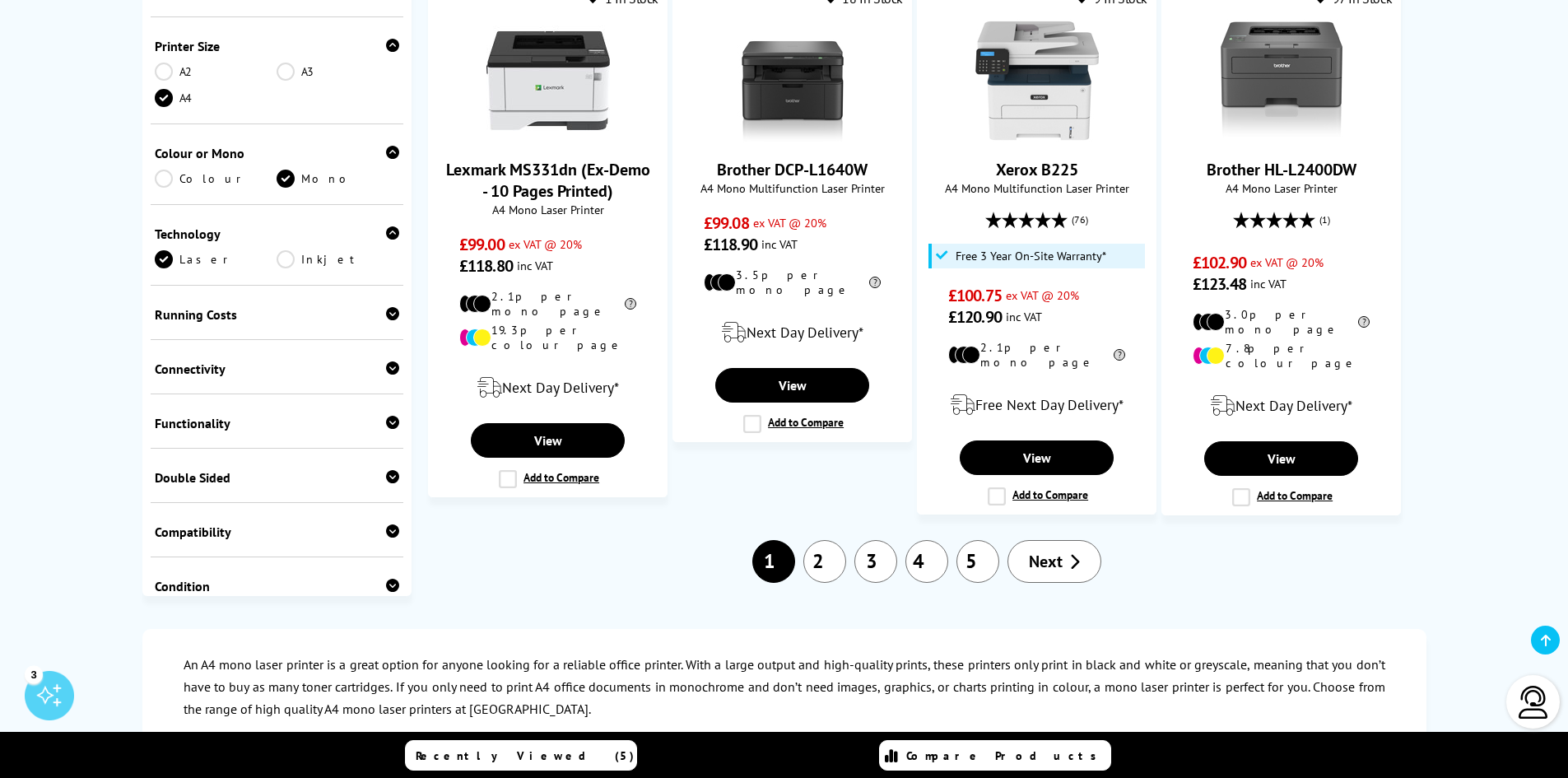
click at [832, 540] on link "2" at bounding box center [825, 561] width 43 height 43
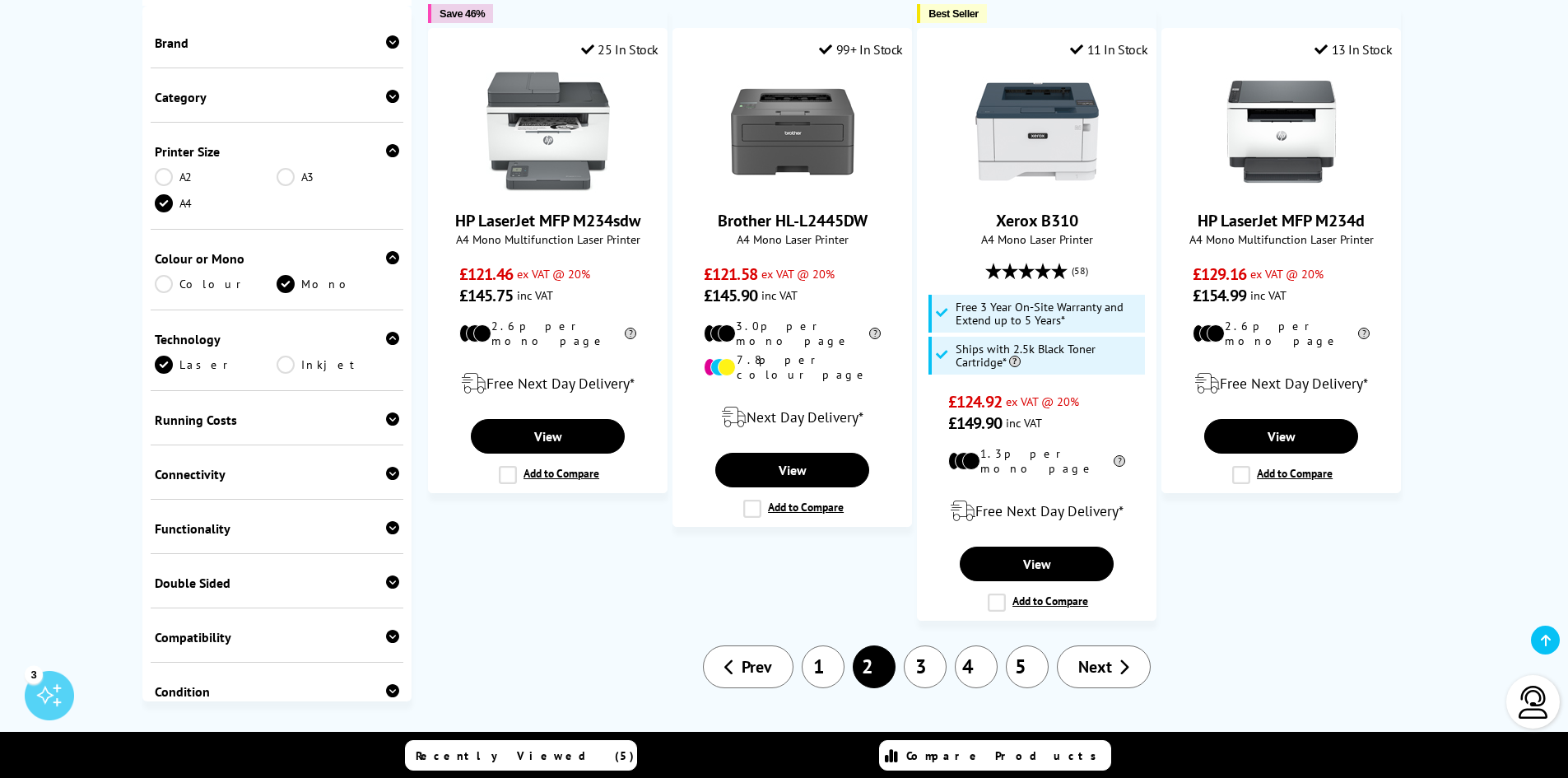
scroll to position [1976, 0]
